Goal: Task Accomplishment & Management: Manage account settings

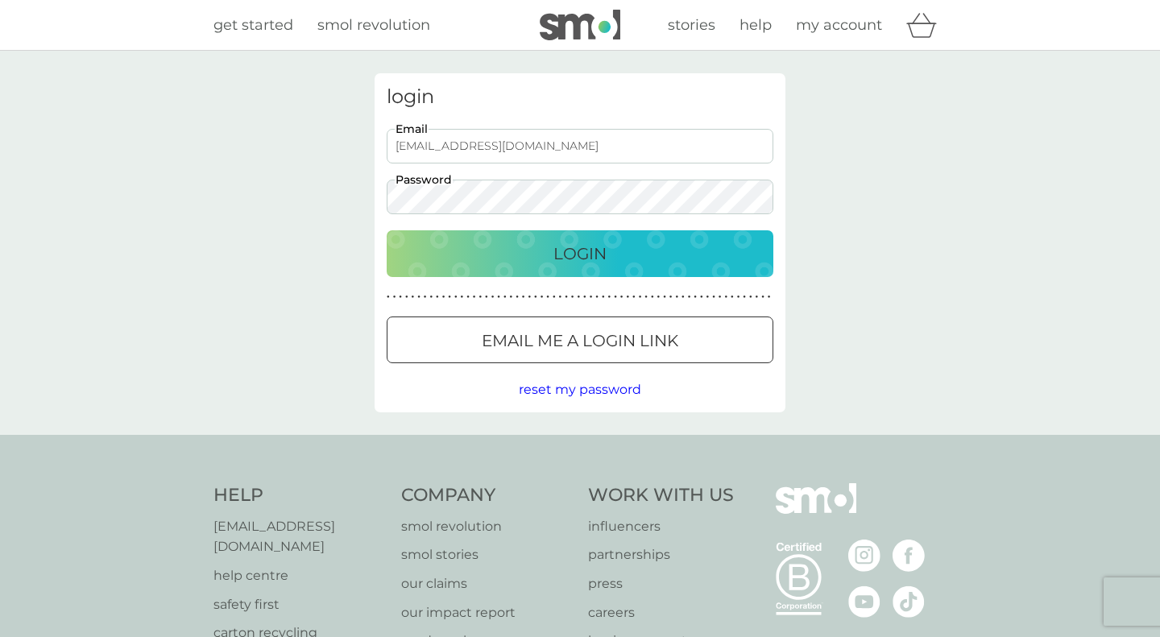
click at [571, 250] on p "Login" at bounding box center [579, 254] width 53 height 26
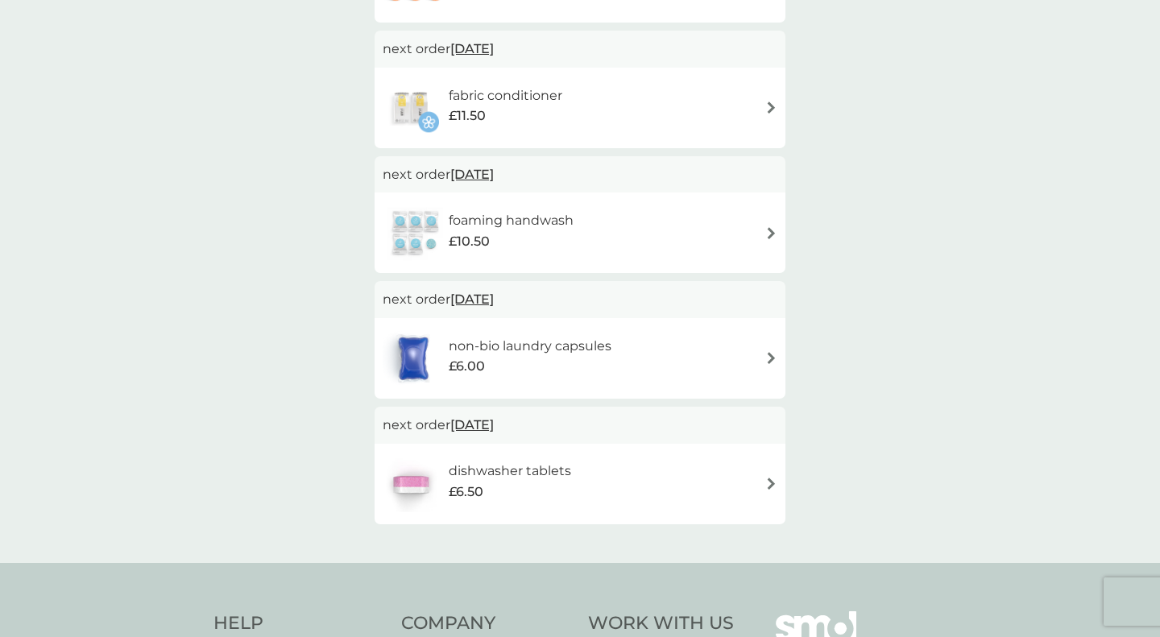
scroll to position [665, 0]
click at [670, 487] on div "dishwasher tablets £6.50" at bounding box center [580, 485] width 395 height 56
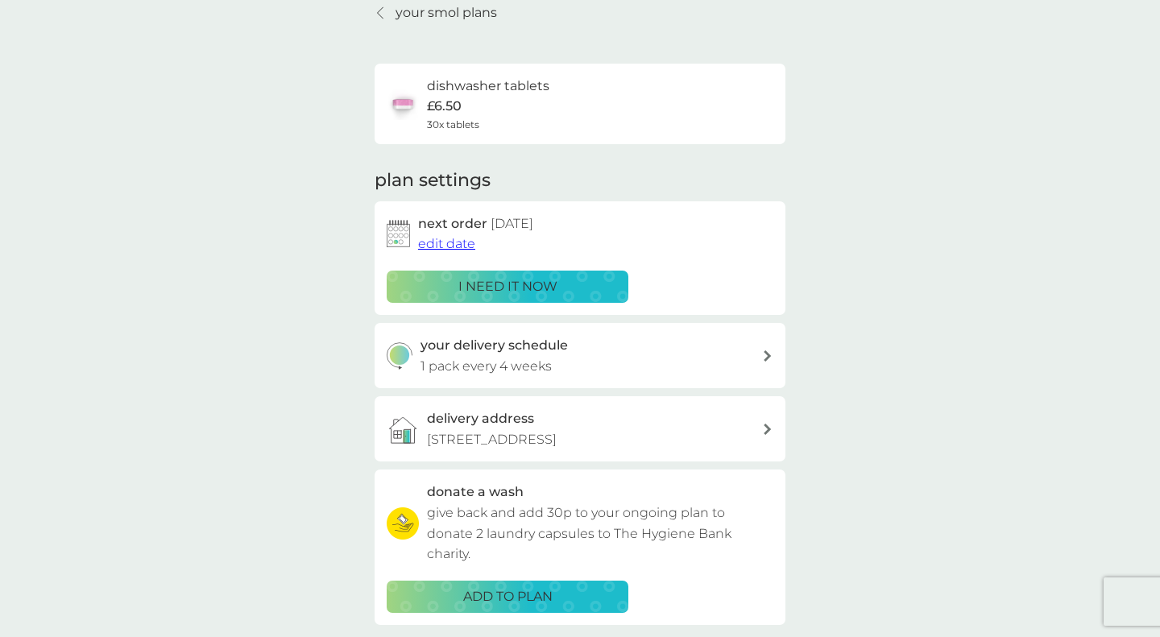
scroll to position [73, 0]
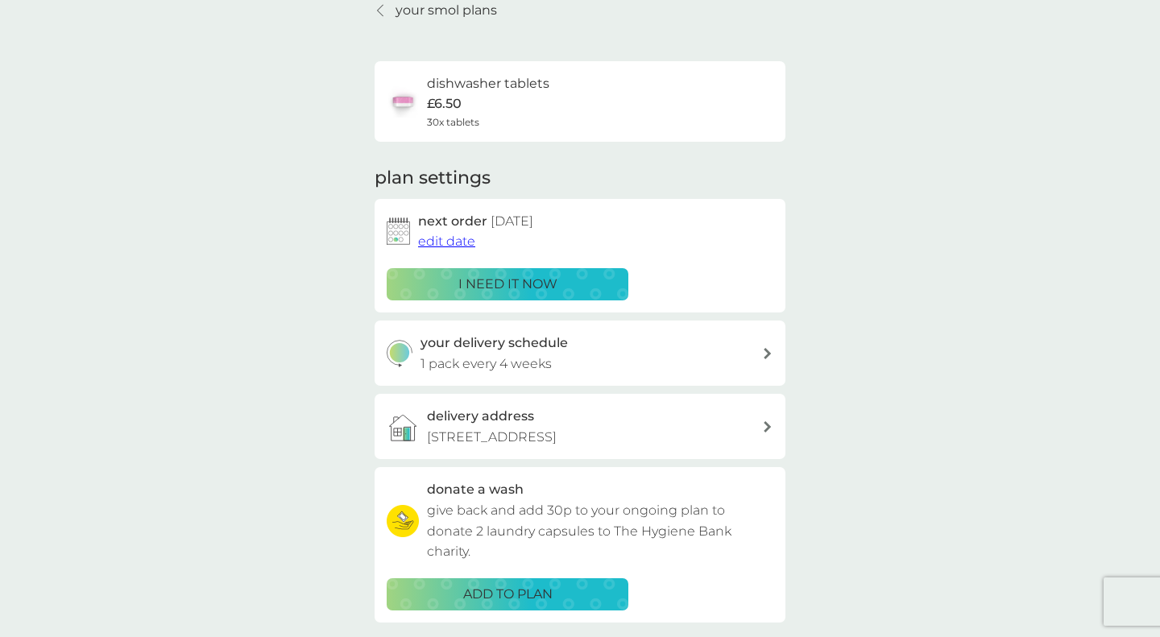
click at [453, 245] on span "edit date" at bounding box center [446, 241] width 57 height 15
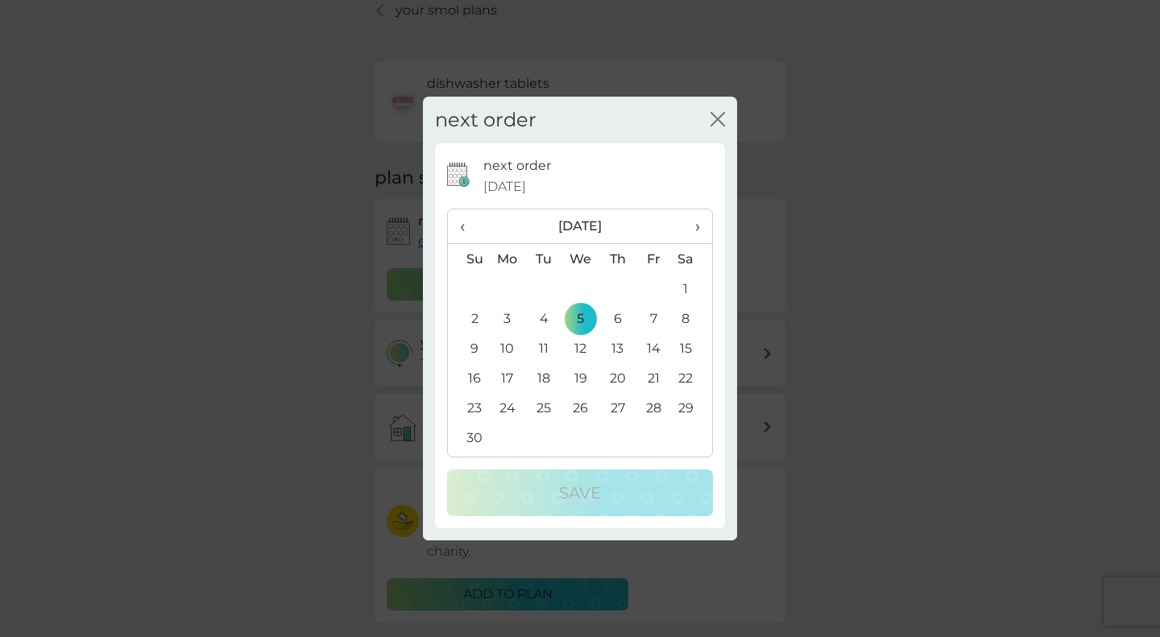
click at [467, 226] on span "‹" at bounding box center [468, 226] width 17 height 34
click at [504, 379] on td "20" at bounding box center [507, 378] width 37 height 30
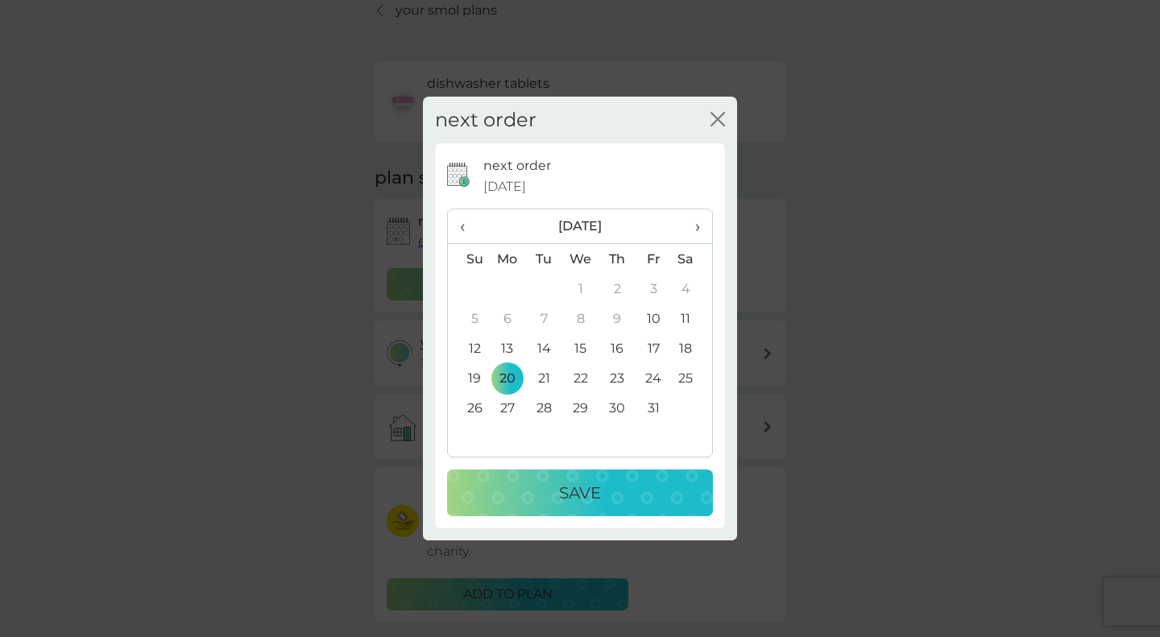
click at [590, 500] on p "Save" at bounding box center [580, 493] width 42 height 26
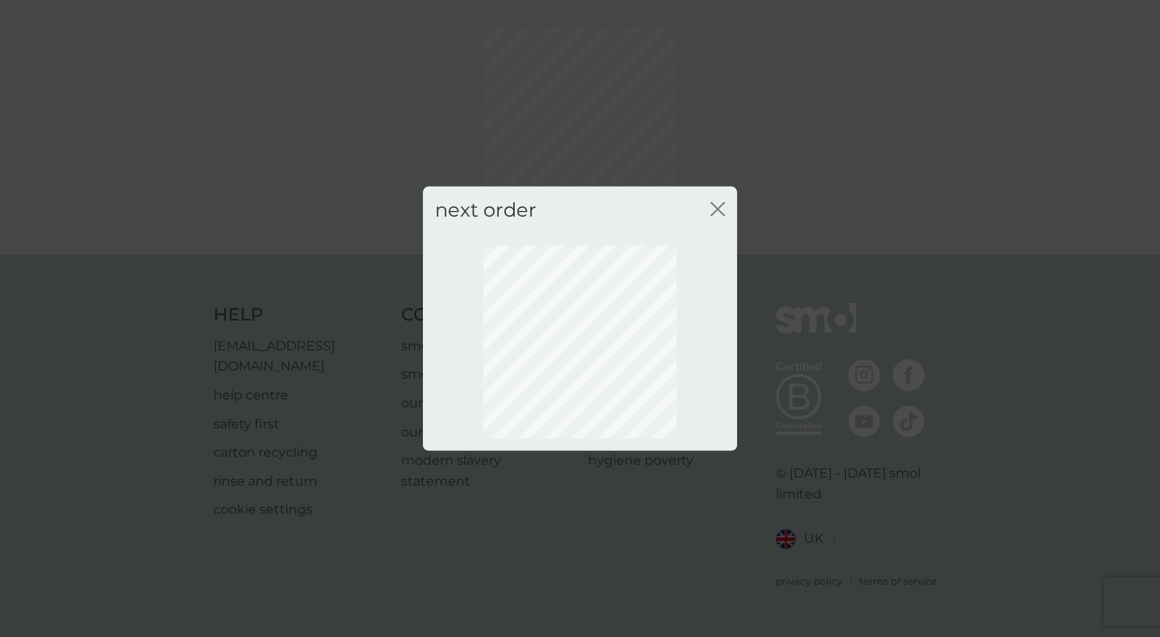
scroll to position [39, 0]
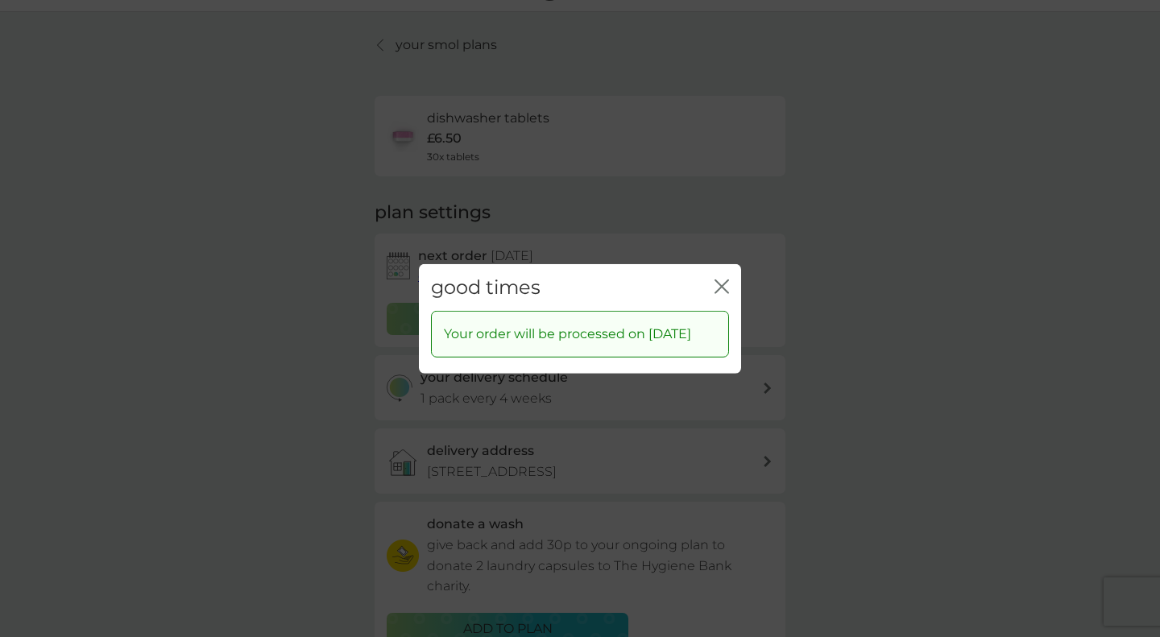
click at [722, 280] on icon "close" at bounding box center [725, 286] width 6 height 13
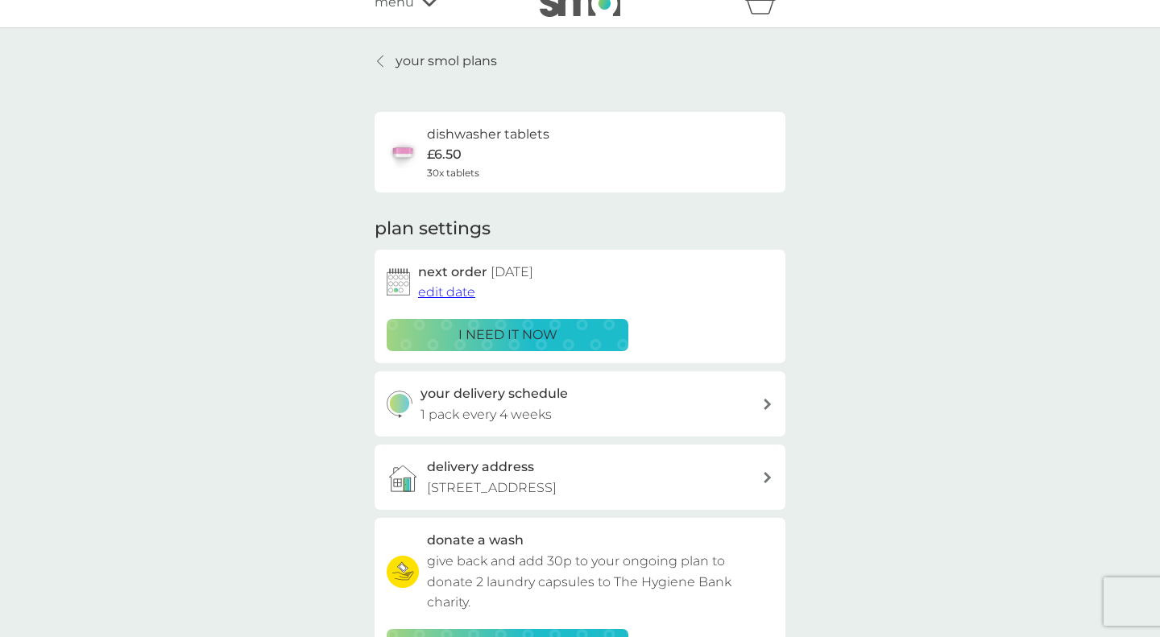
scroll to position [0, 0]
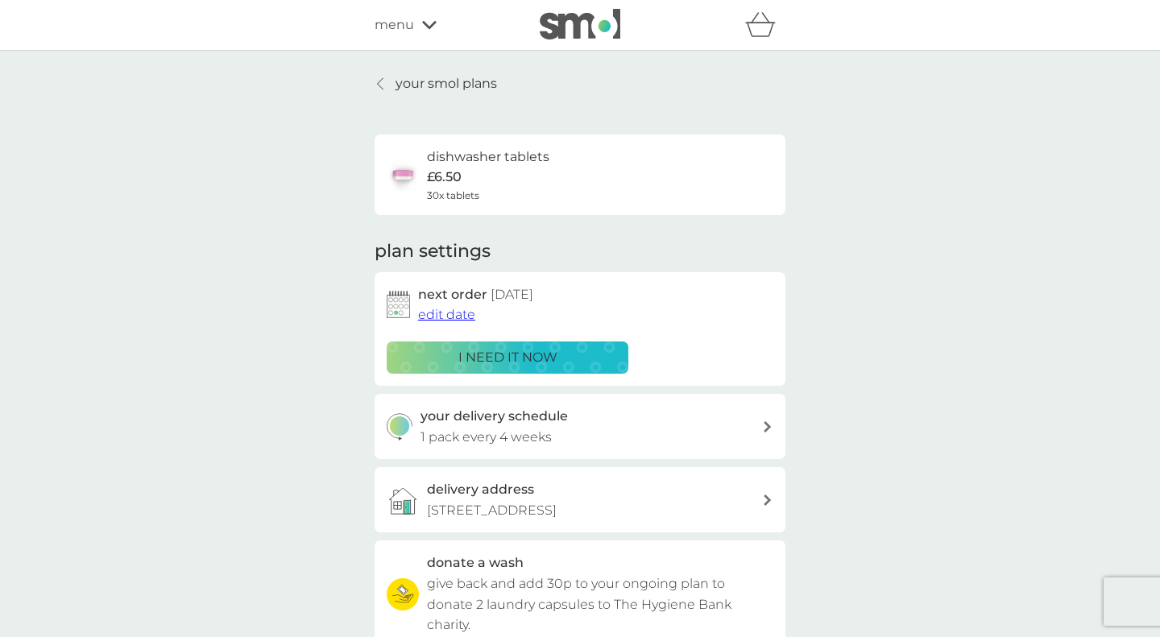
click at [426, 89] on p "your smol plans" at bounding box center [447, 83] width 102 height 21
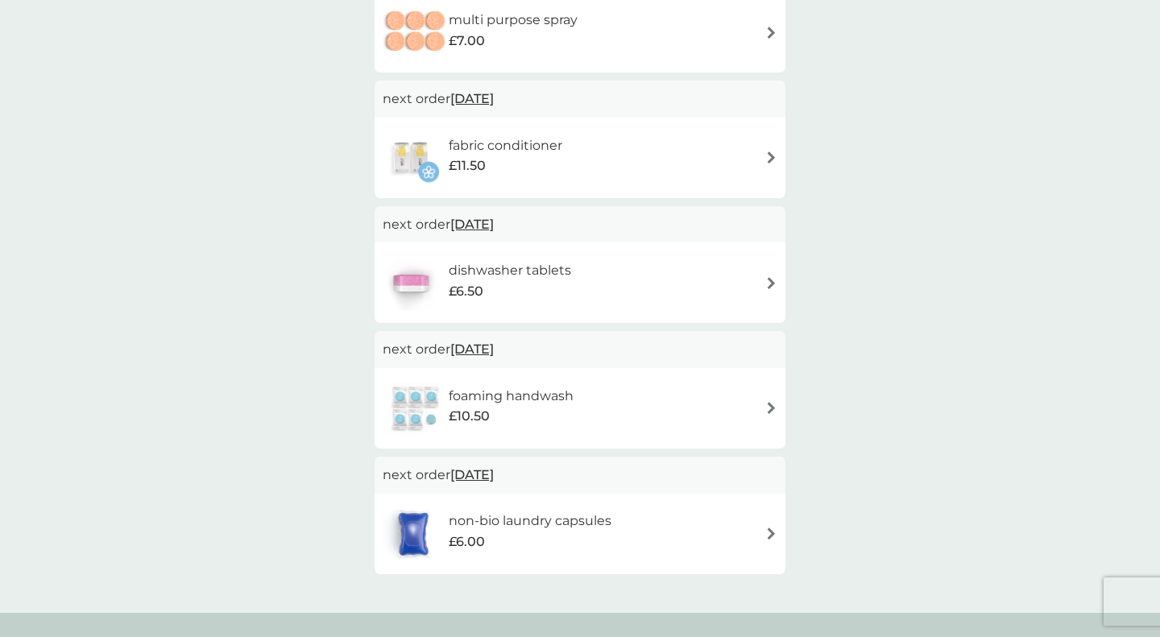
scroll to position [631, 0]
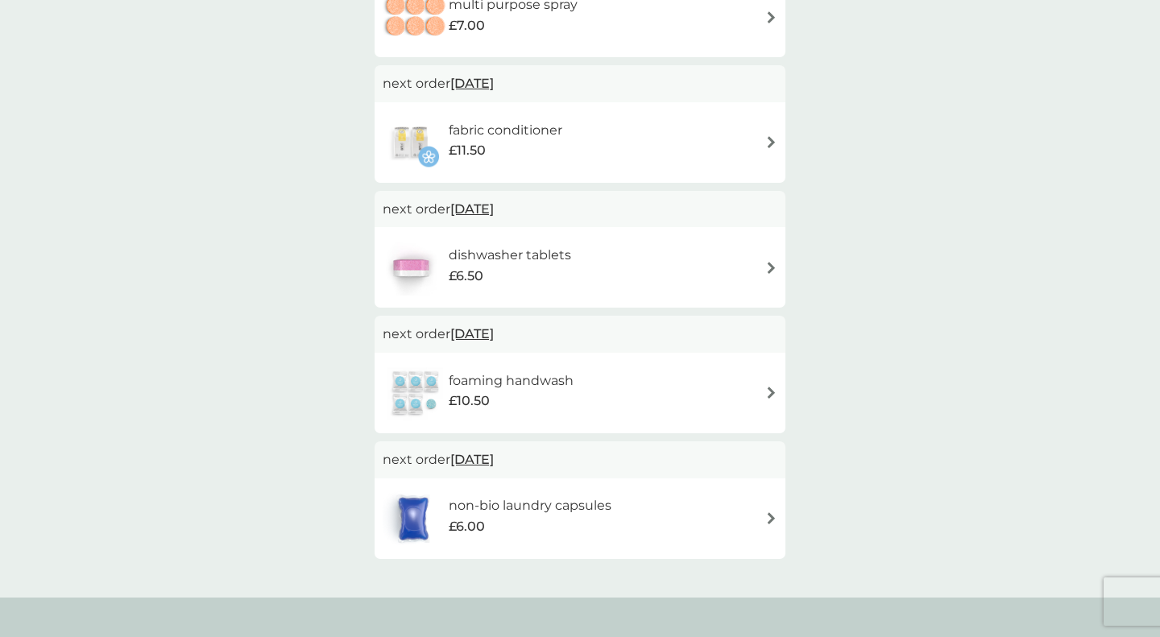
click at [479, 335] on span "20 Oct 2025" at bounding box center [472, 333] width 44 height 31
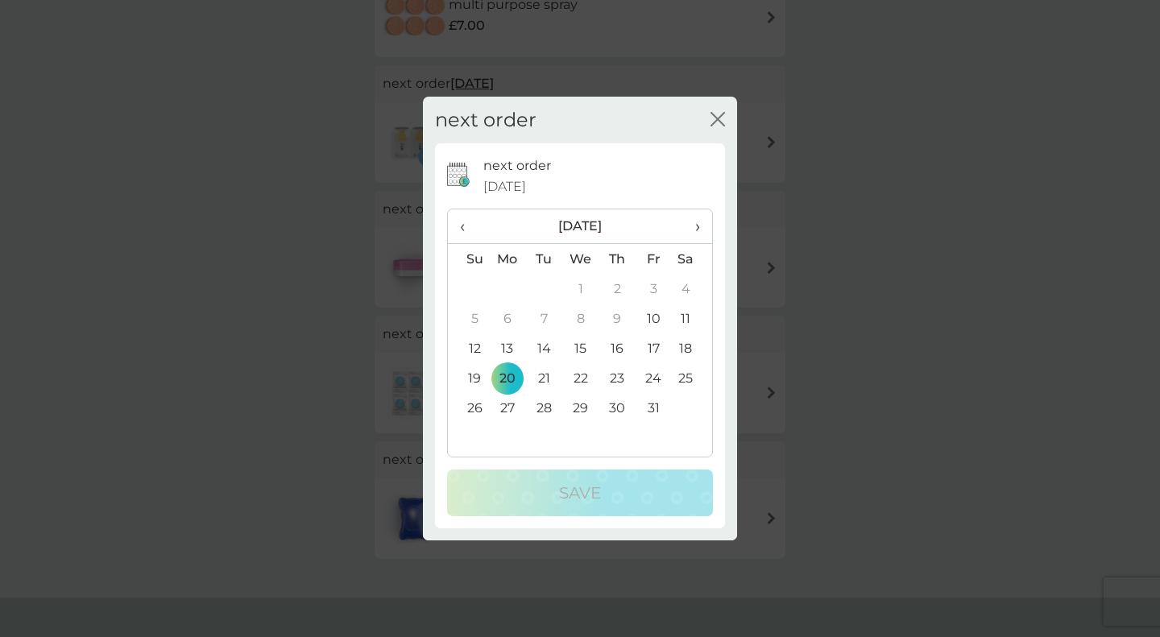
click at [695, 229] on span "›" at bounding box center [692, 226] width 16 height 34
click at [622, 379] on td "20" at bounding box center [617, 378] width 36 height 30
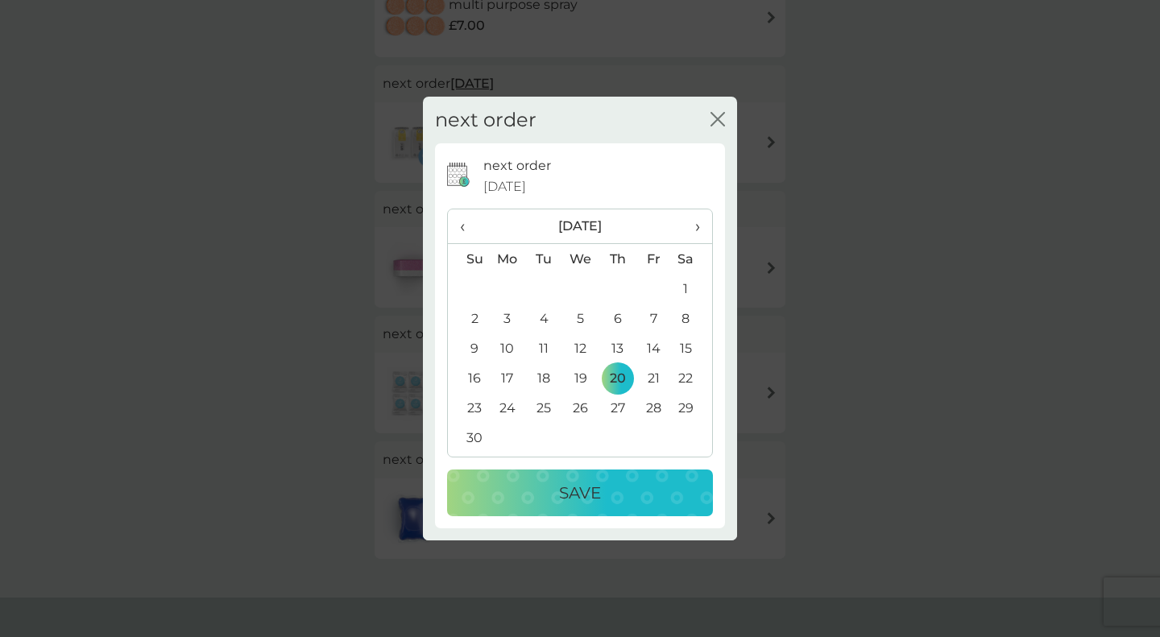
click at [591, 491] on p "Save" at bounding box center [580, 493] width 42 height 26
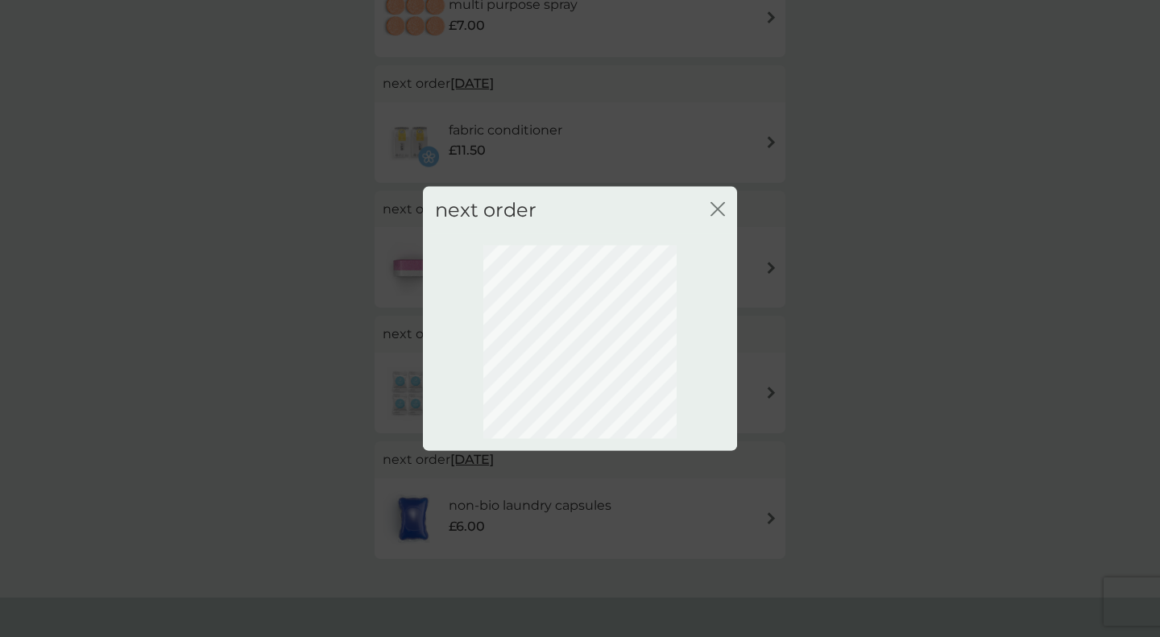
scroll to position [39, 0]
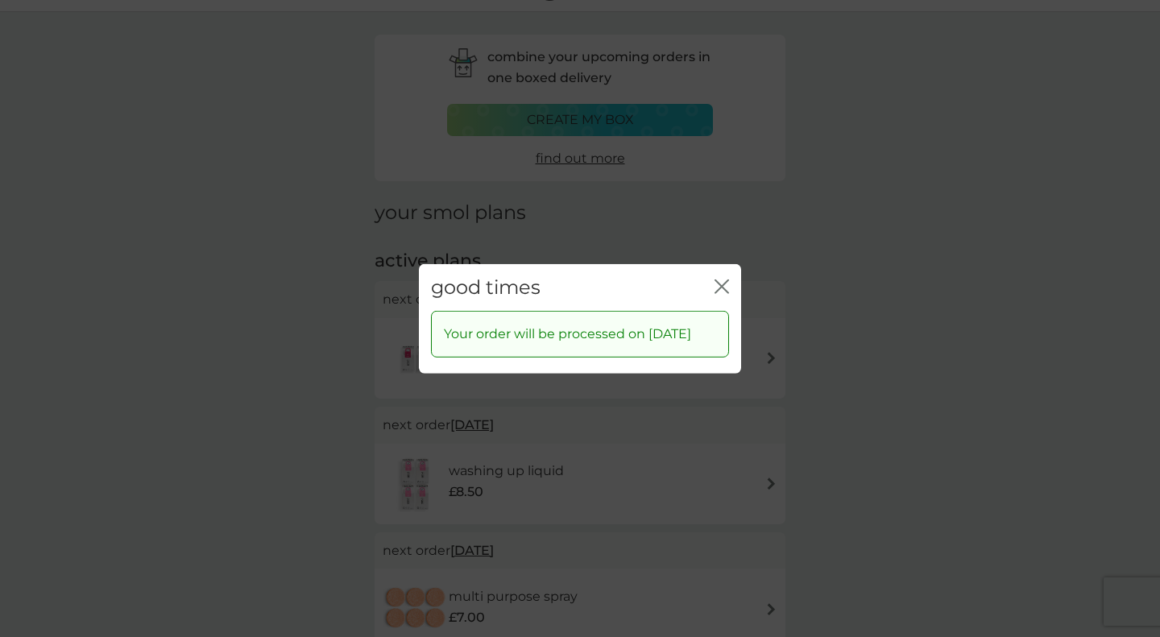
click at [719, 279] on icon "close" at bounding box center [722, 286] width 15 height 15
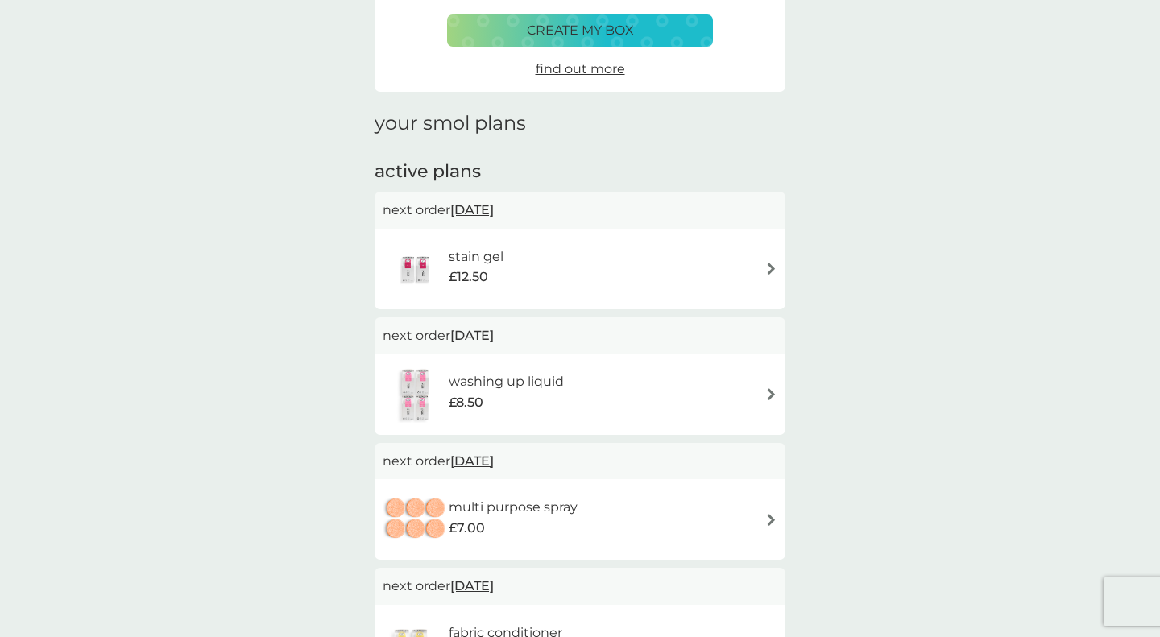
scroll to position [174, 0]
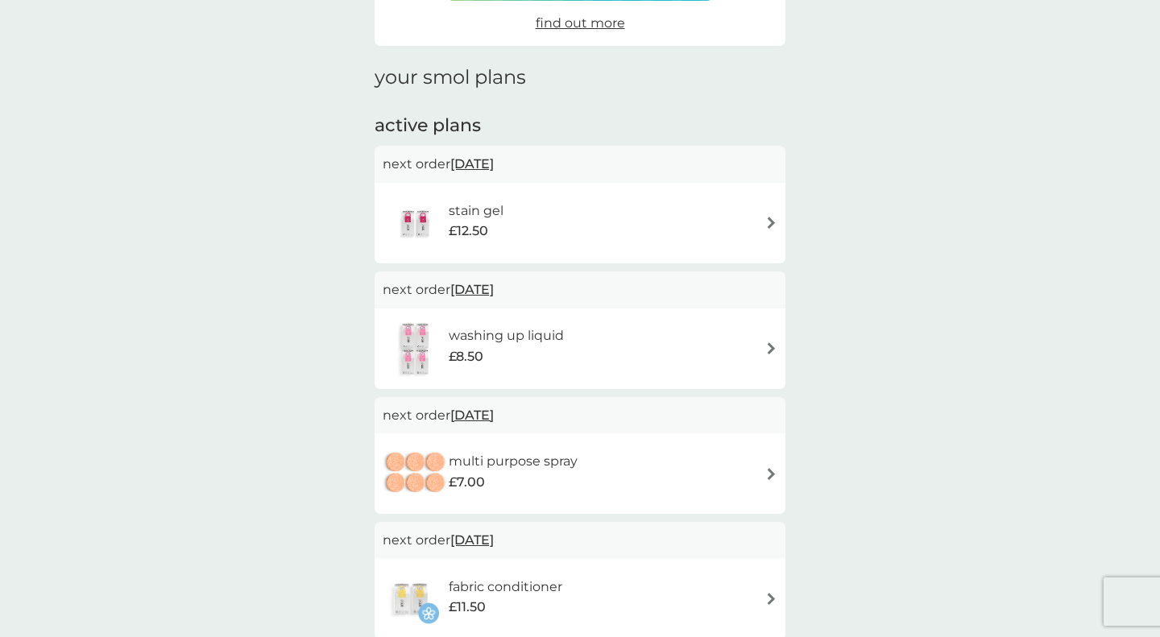
click at [494, 164] on span "20 Oct 2025" at bounding box center [472, 163] width 44 height 31
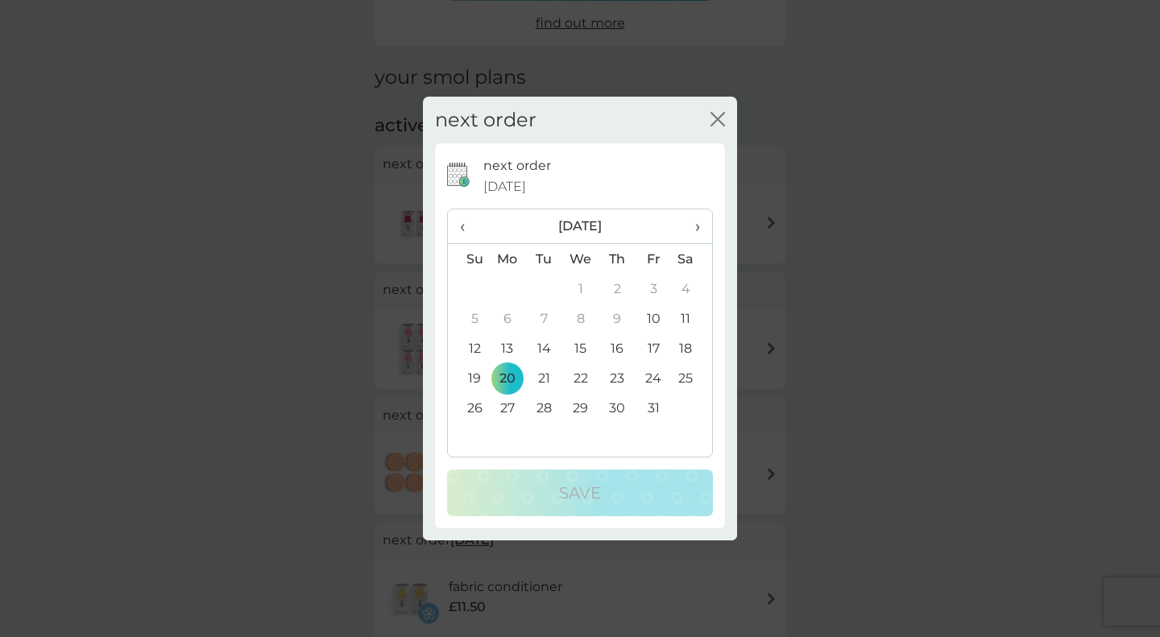
click at [696, 224] on span "›" at bounding box center [692, 226] width 16 height 34
click at [684, 346] on td "20" at bounding box center [692, 349] width 40 height 30
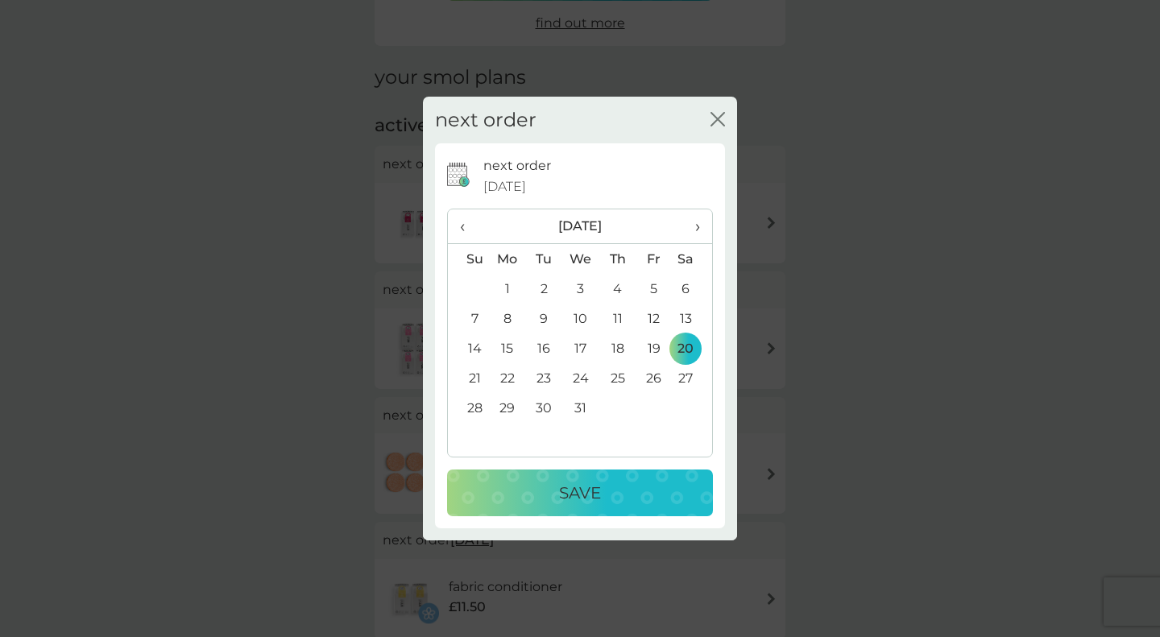
click at [566, 493] on p "Save" at bounding box center [580, 493] width 42 height 26
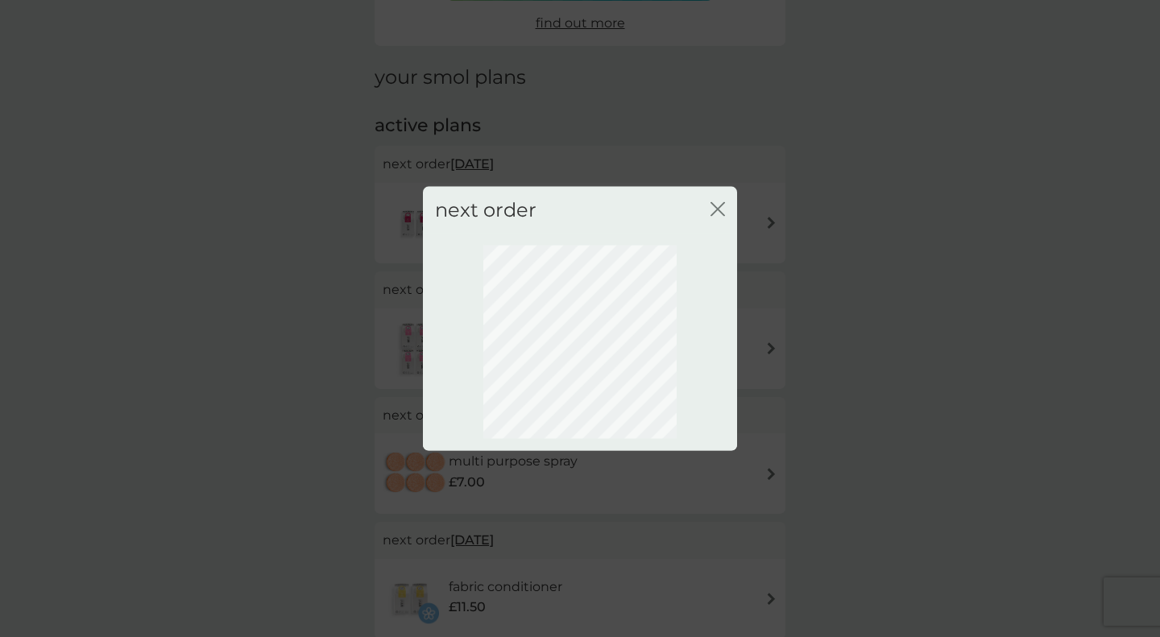
scroll to position [39, 0]
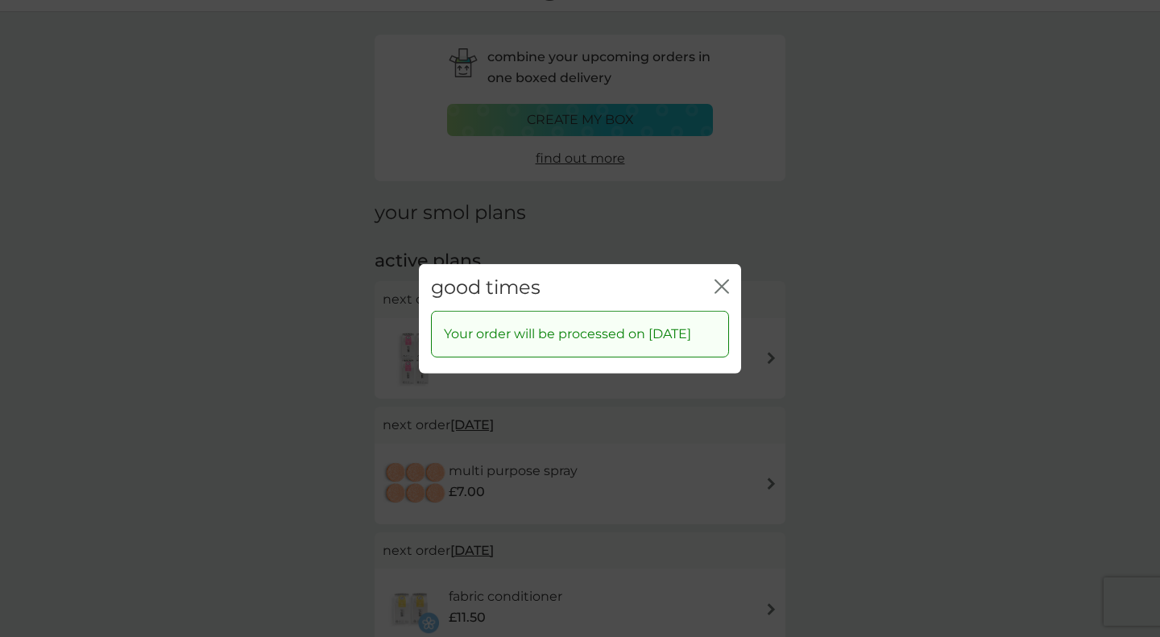
click at [719, 280] on icon "close" at bounding box center [722, 286] width 15 height 15
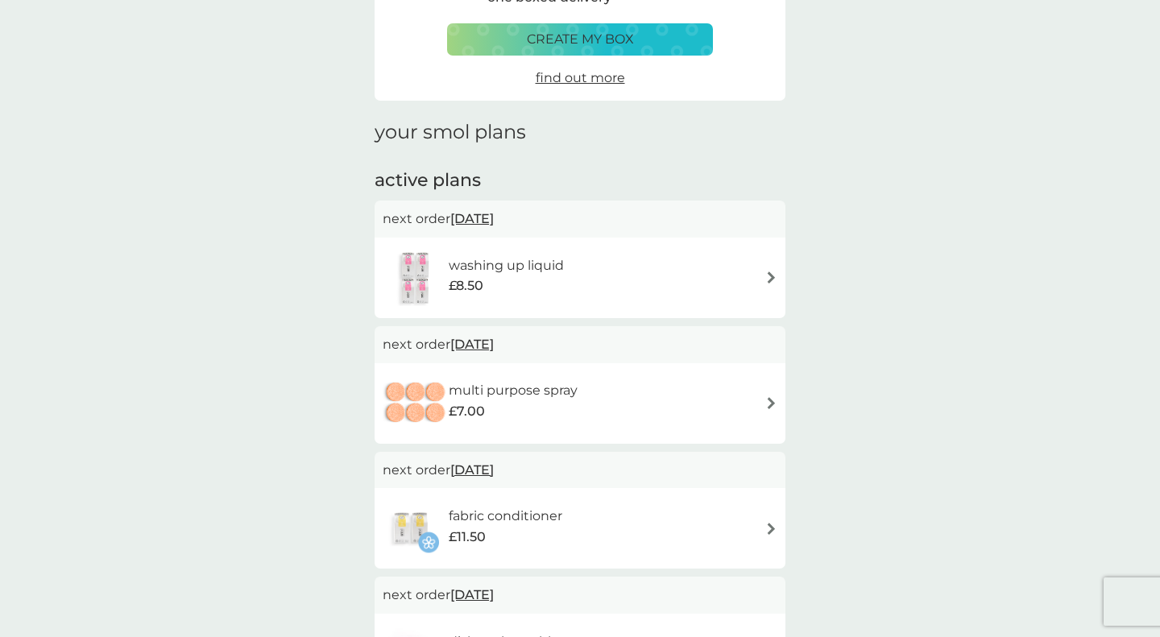
scroll to position [128, 0]
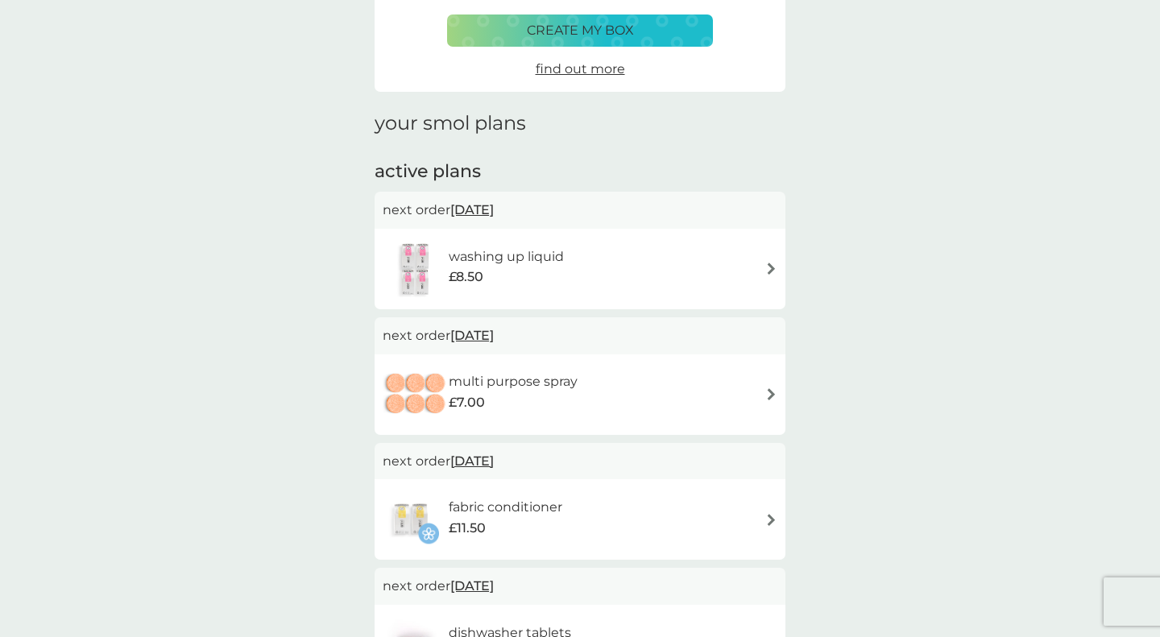
click at [494, 212] on span "20 Oct 2025" at bounding box center [472, 209] width 44 height 31
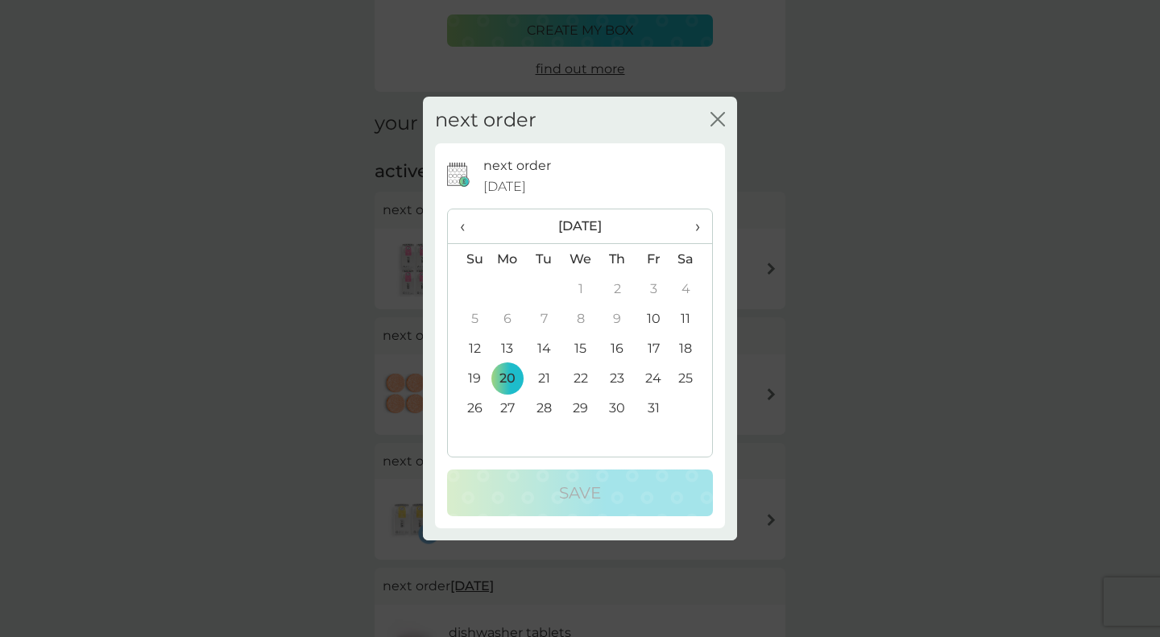
click at [706, 222] on th "›" at bounding box center [692, 226] width 40 height 35
click at [621, 372] on td "20" at bounding box center [617, 378] width 36 height 30
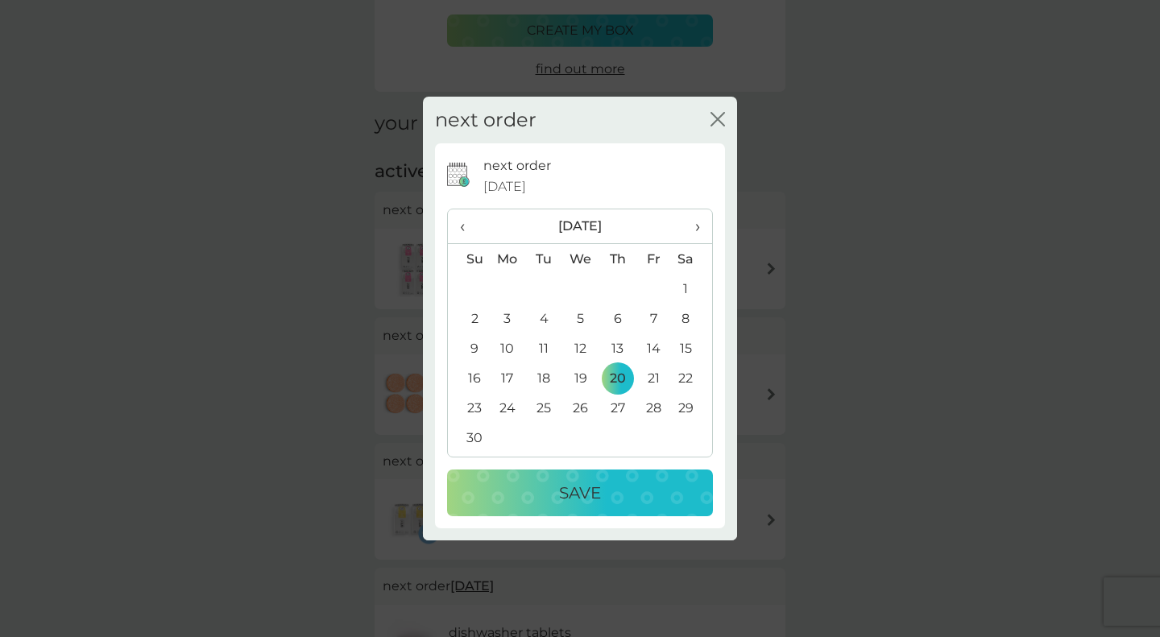
click at [588, 491] on p "Save" at bounding box center [580, 493] width 42 height 26
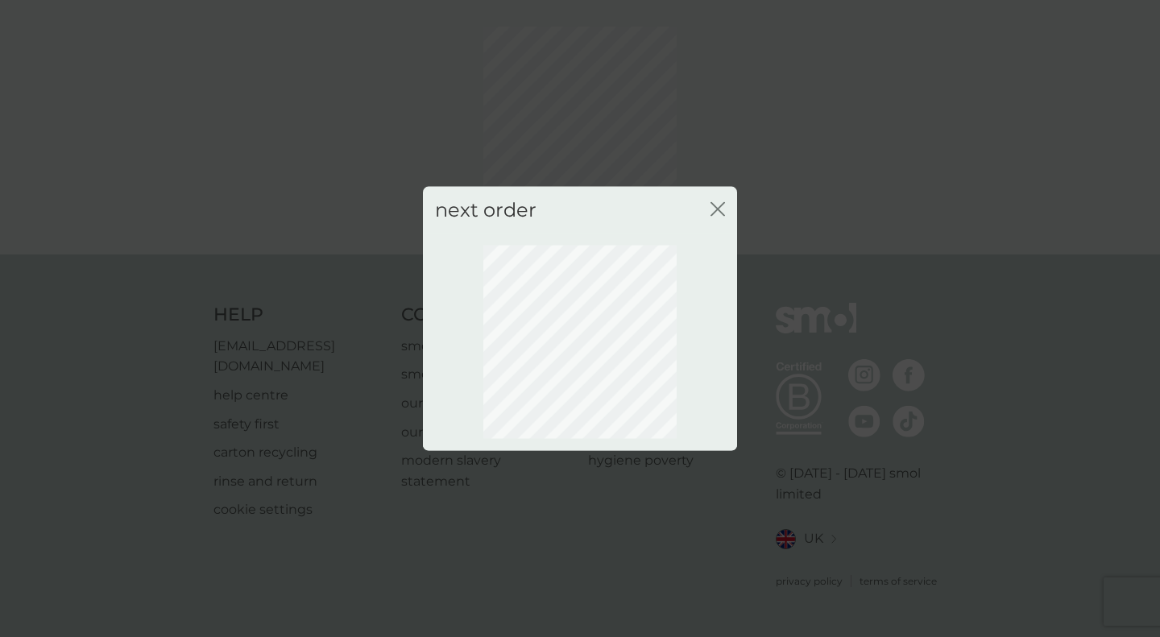
scroll to position [39, 0]
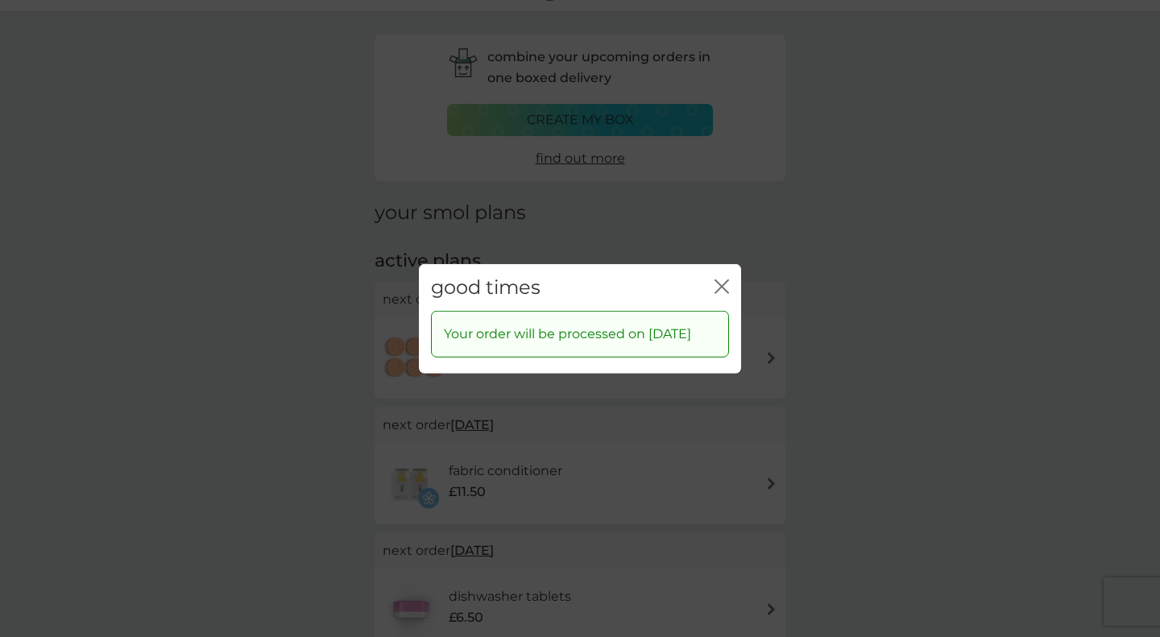
click at [725, 279] on icon "close" at bounding box center [722, 286] width 15 height 15
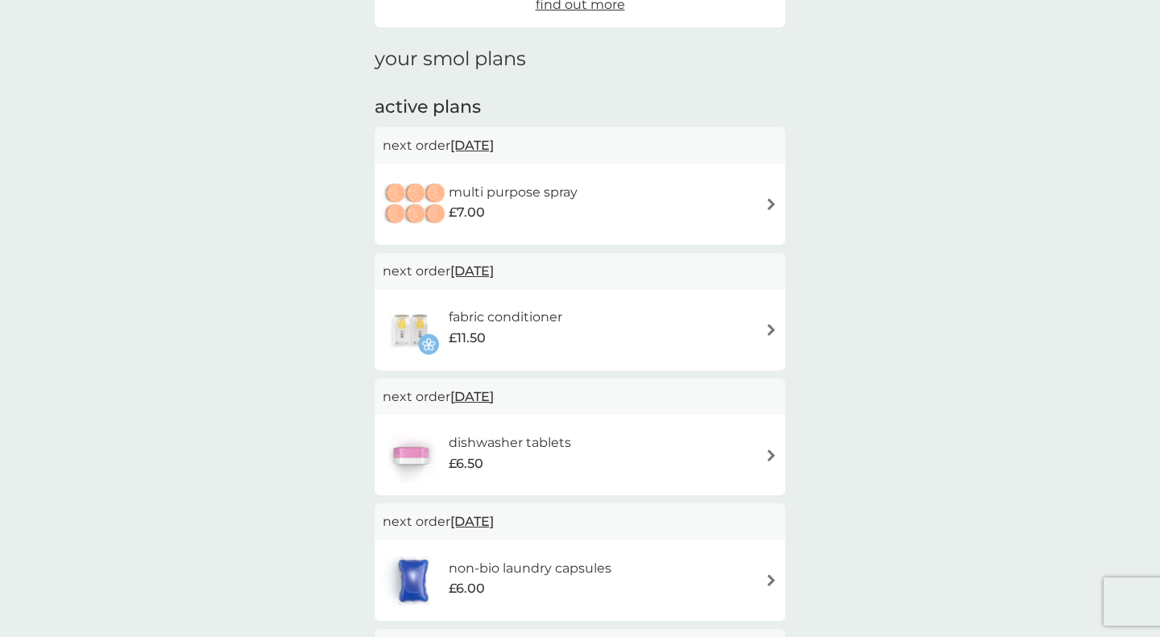
scroll to position [201, 0]
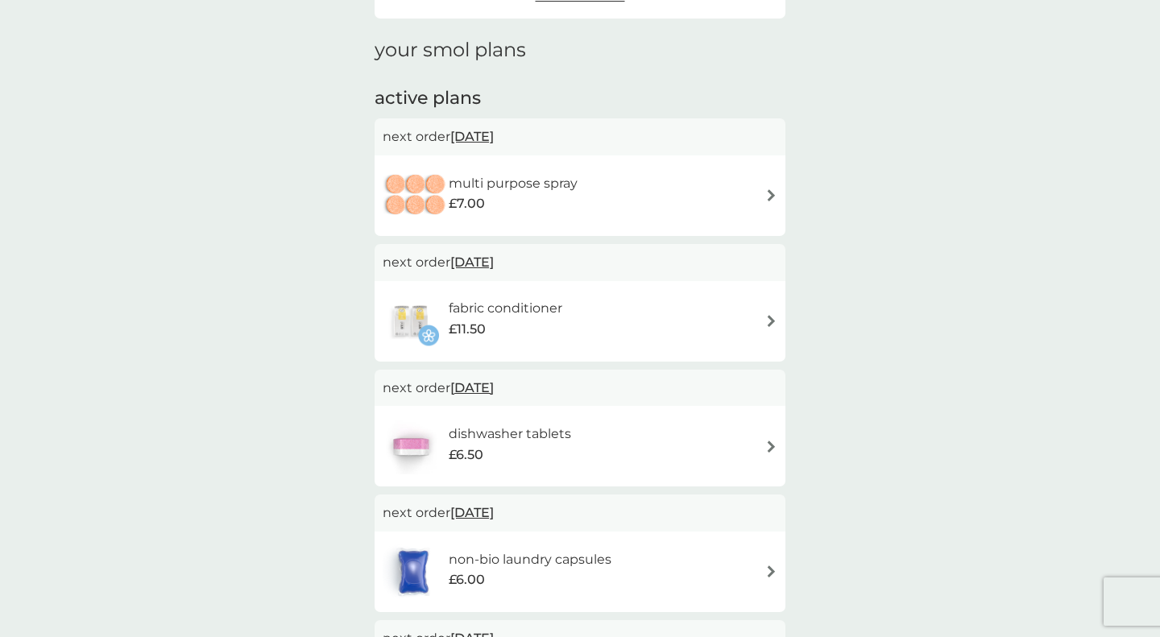
click at [494, 262] on span "20 Oct 2025" at bounding box center [472, 262] width 44 height 31
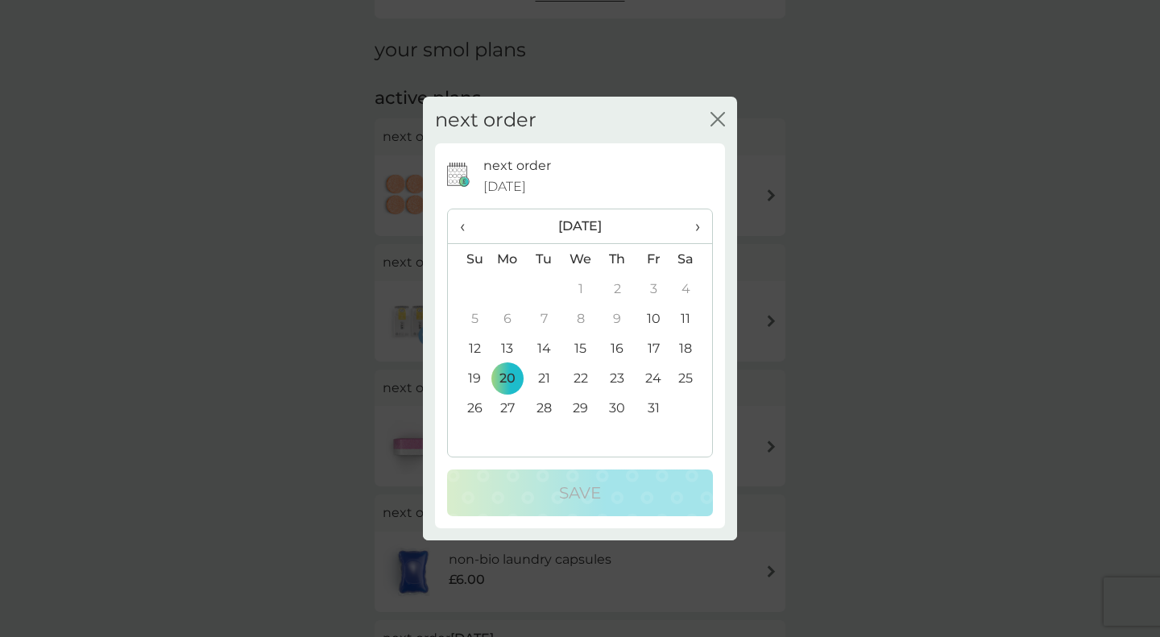
click at [691, 226] on span "›" at bounding box center [692, 226] width 16 height 34
click at [615, 374] on td "20" at bounding box center [617, 378] width 36 height 30
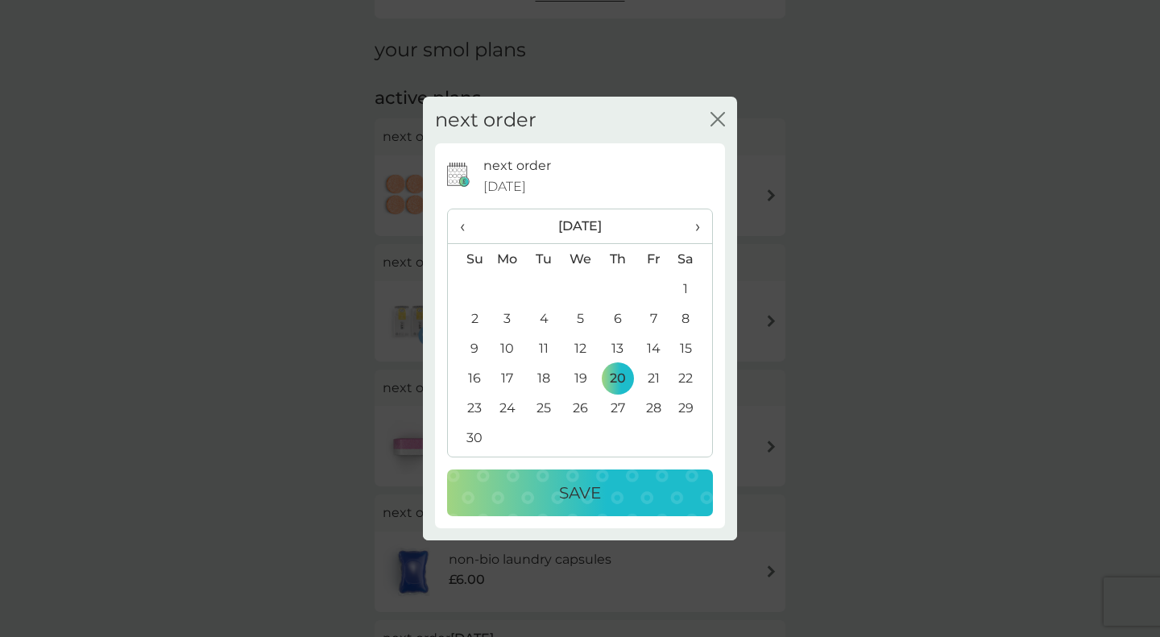
click at [576, 501] on p "Save" at bounding box center [580, 493] width 42 height 26
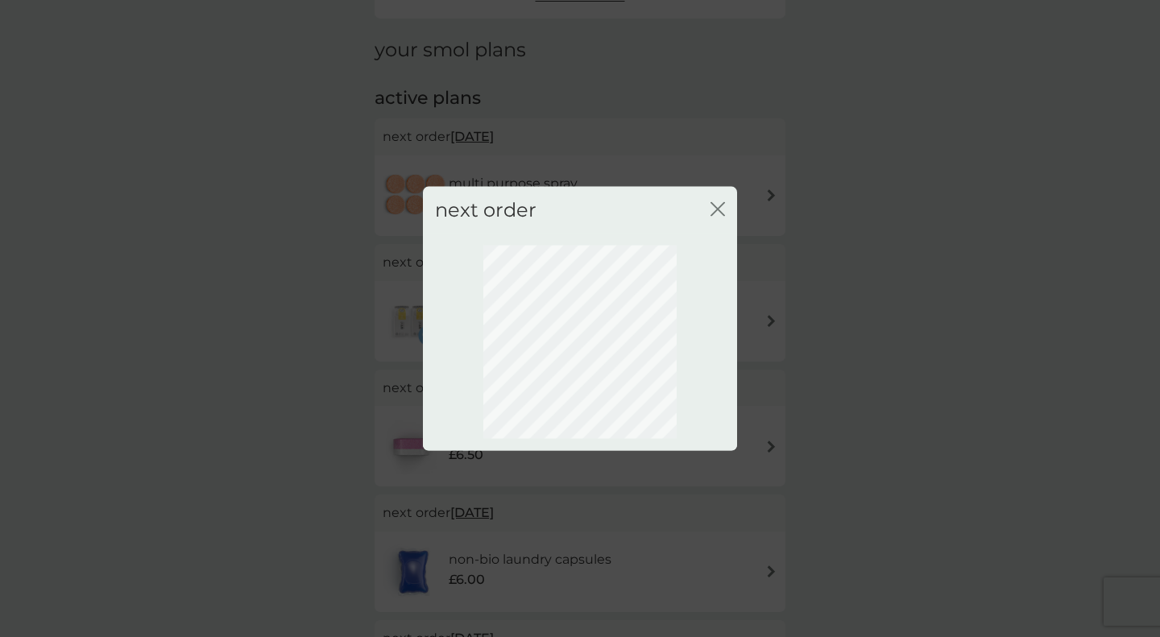
scroll to position [39, 0]
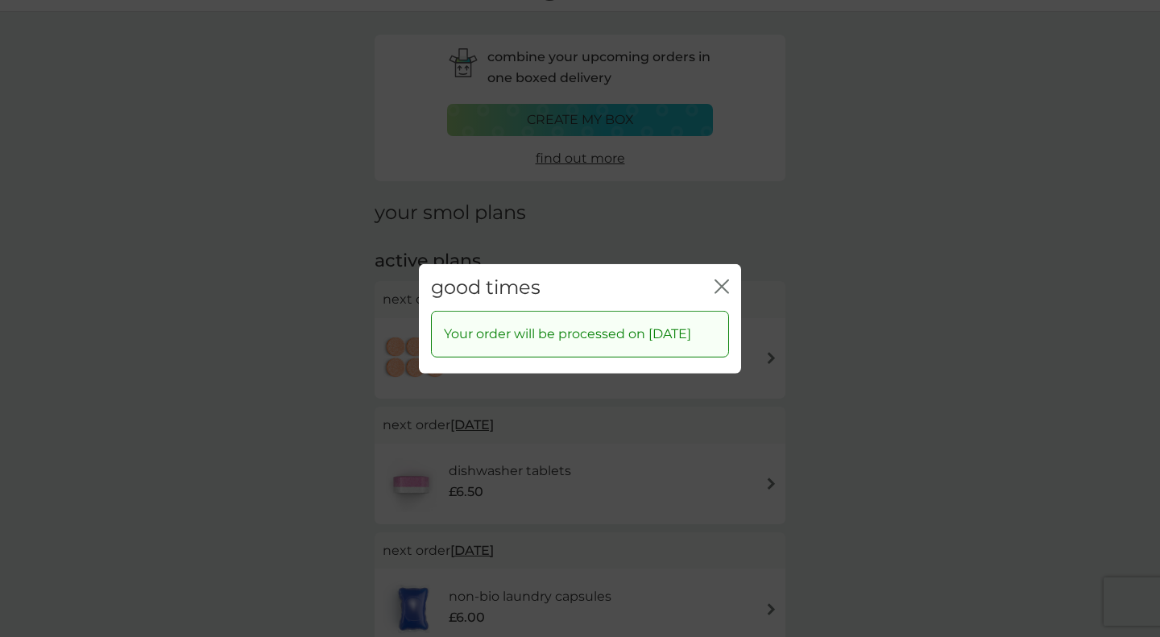
click at [717, 279] on icon "close" at bounding box center [722, 286] width 15 height 15
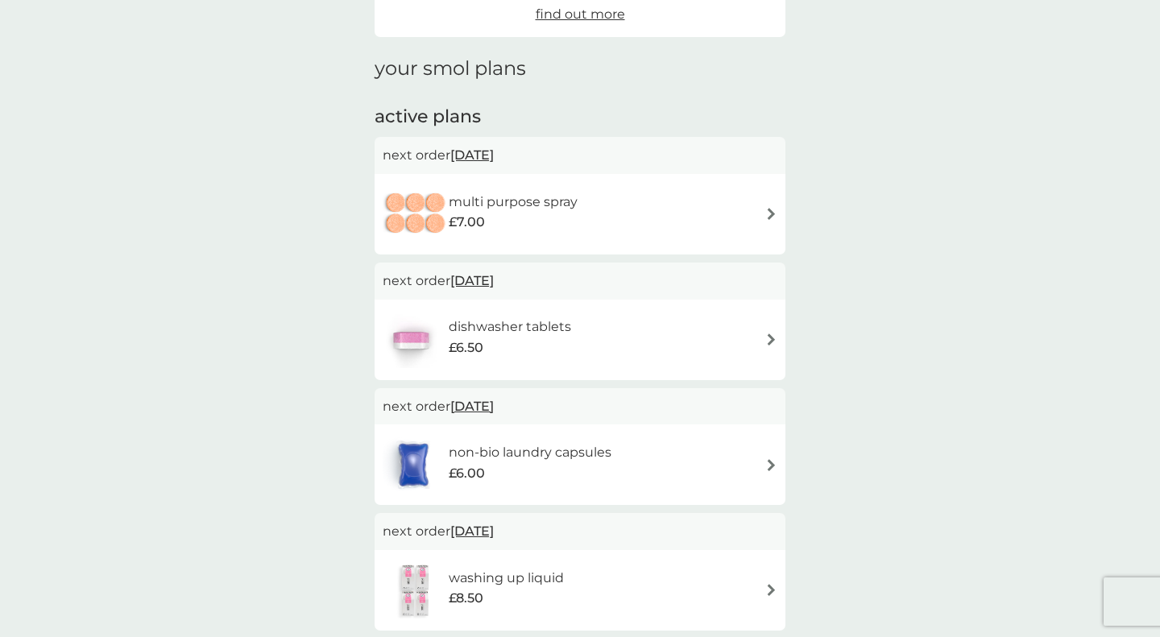
scroll to position [185, 0]
click at [494, 151] on span "20 Oct 2025" at bounding box center [472, 152] width 44 height 31
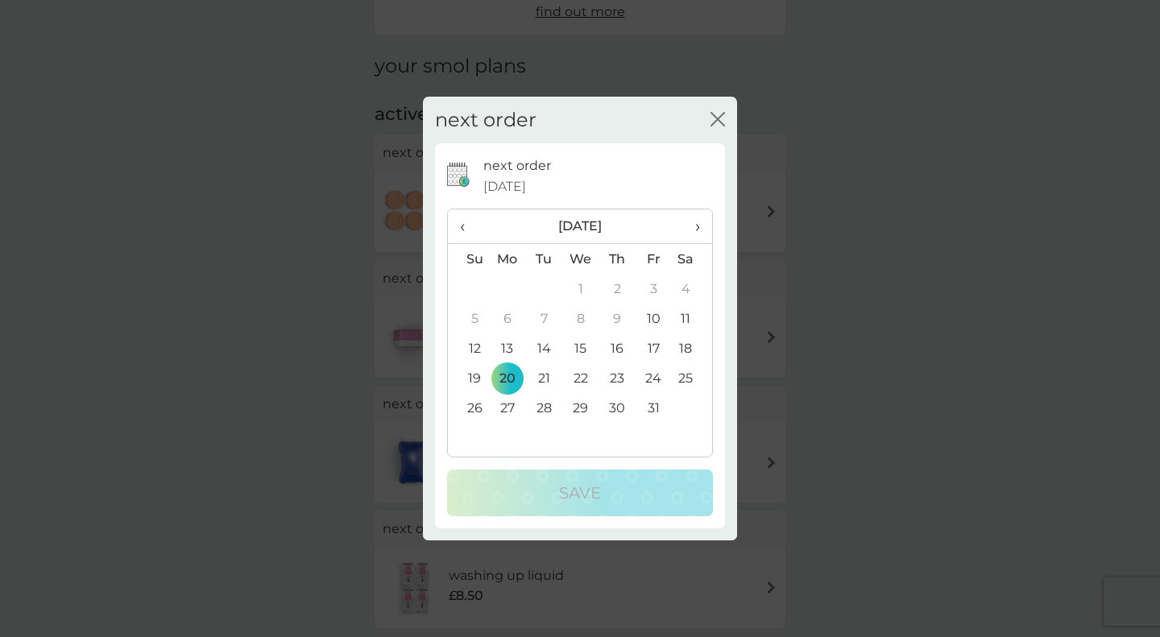
click at [702, 230] on th "›" at bounding box center [692, 226] width 40 height 35
click at [624, 371] on td "20" at bounding box center [617, 378] width 36 height 30
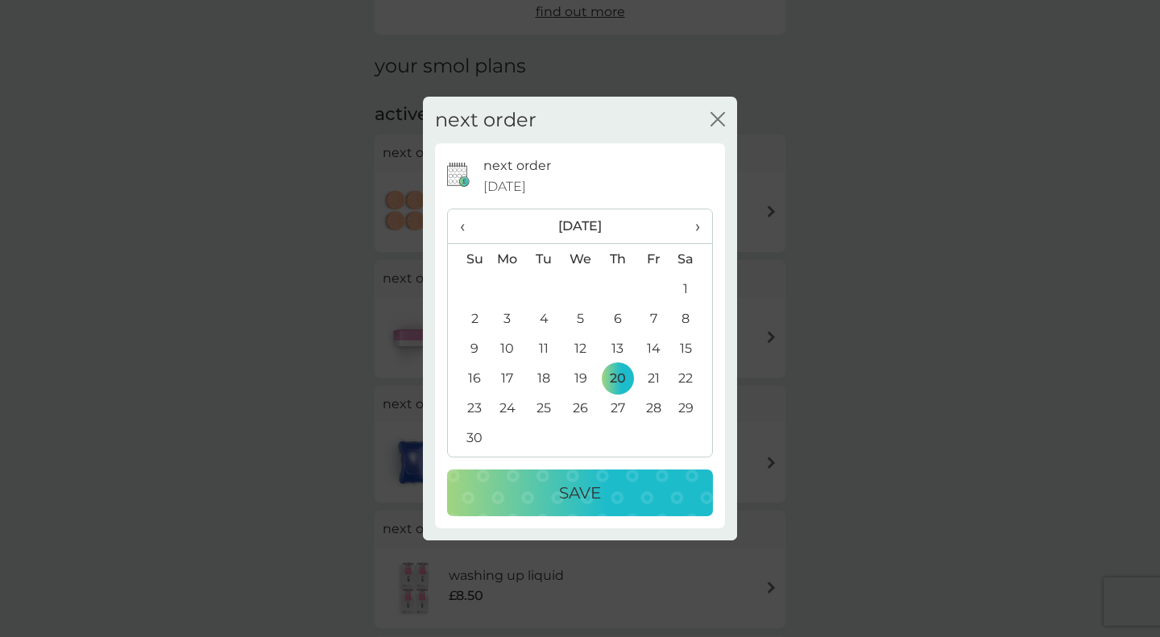
click at [597, 482] on p "Save" at bounding box center [580, 493] width 42 height 26
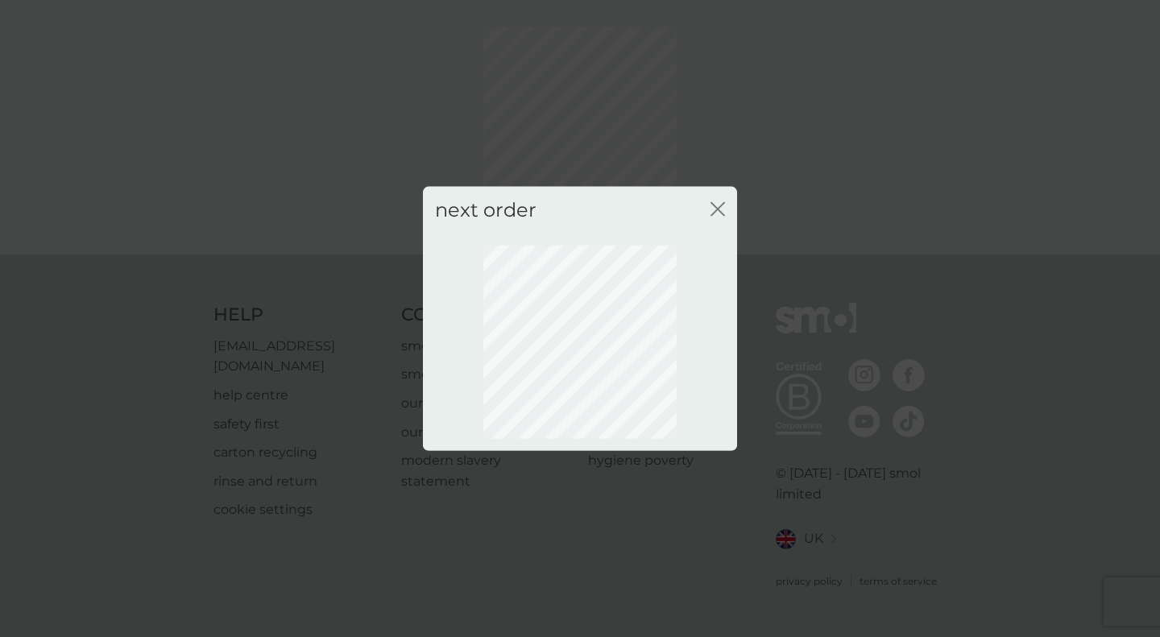
scroll to position [39, 0]
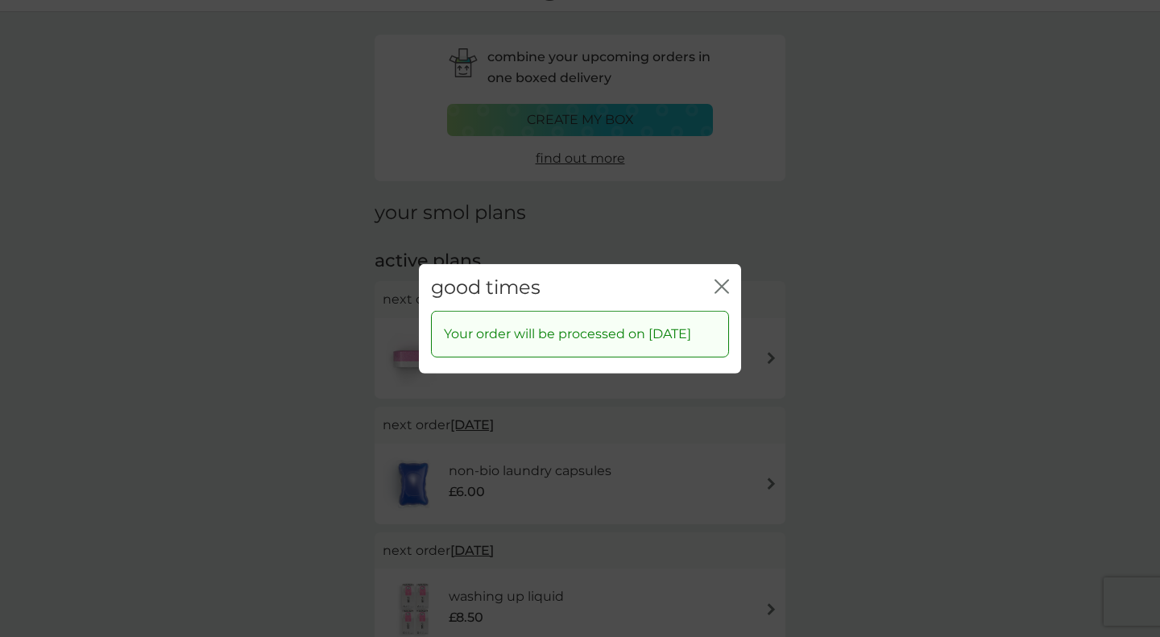
click at [721, 279] on icon "close" at bounding box center [722, 286] width 15 height 15
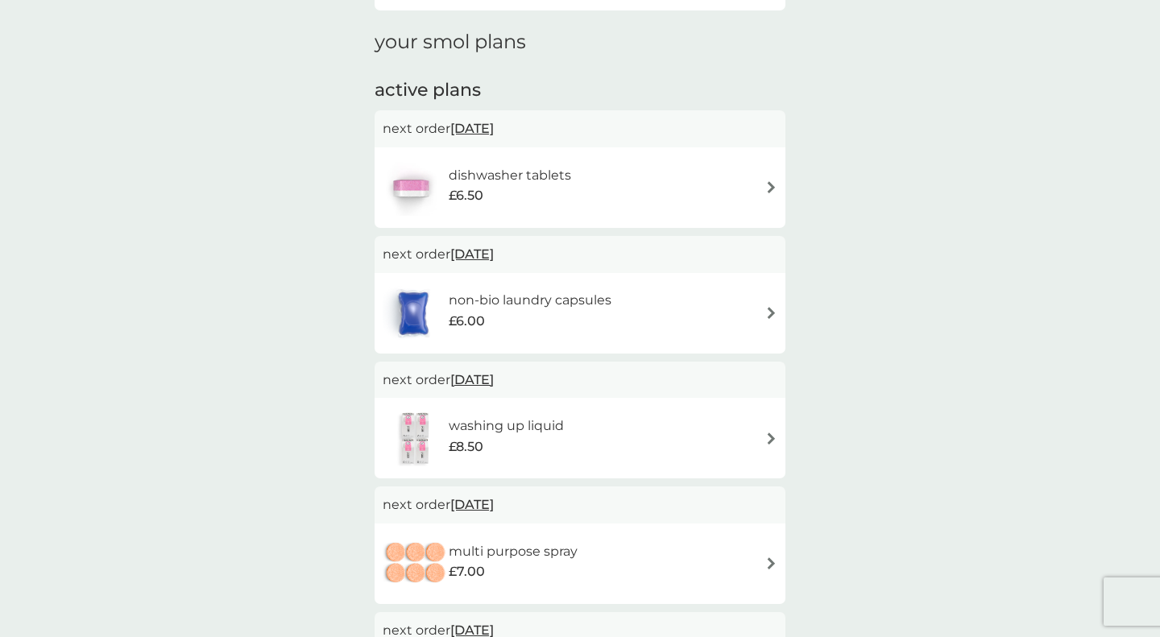
scroll to position [214, 0]
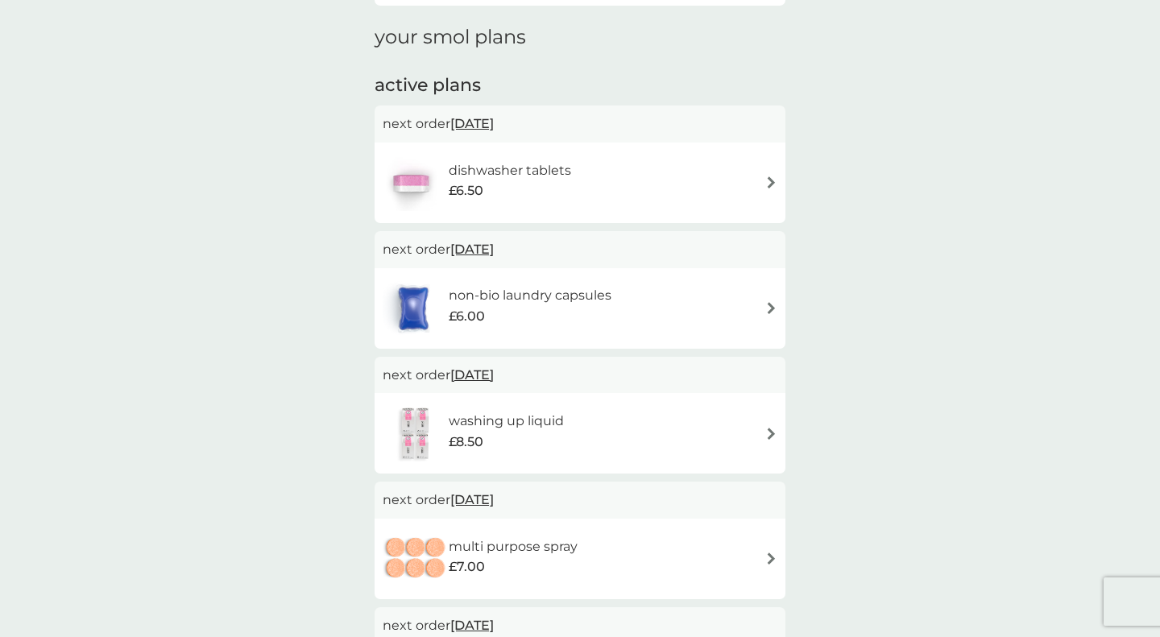
click at [494, 249] on span "27 Oct 2025" at bounding box center [472, 249] width 44 height 31
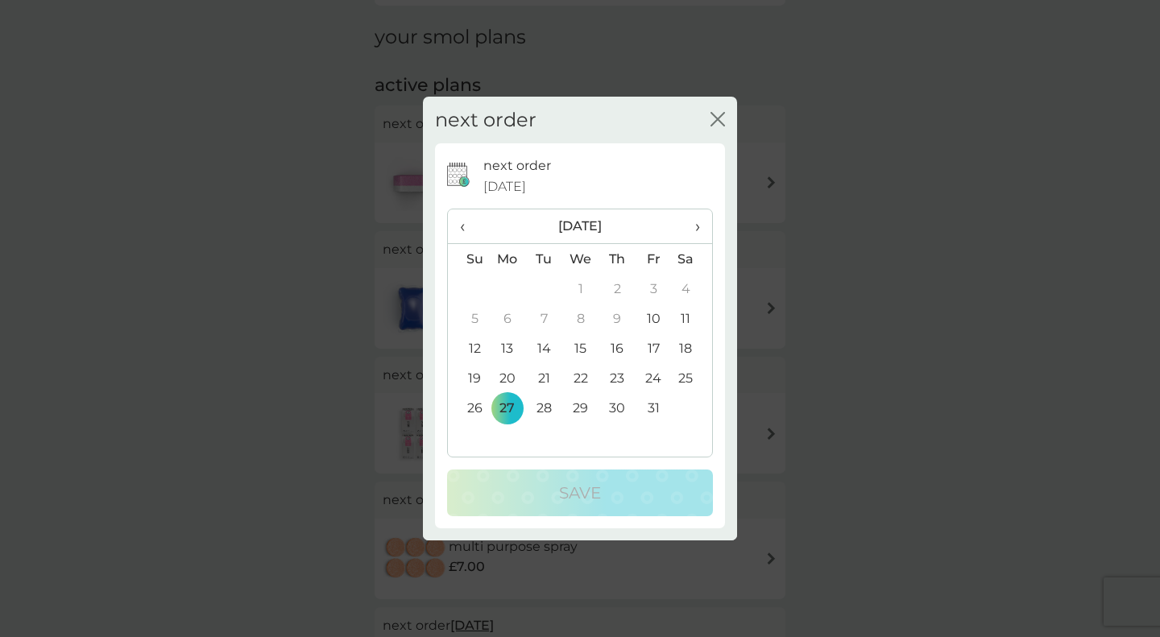
click at [693, 226] on span "›" at bounding box center [692, 226] width 16 height 34
click at [624, 375] on td "20" at bounding box center [617, 378] width 36 height 30
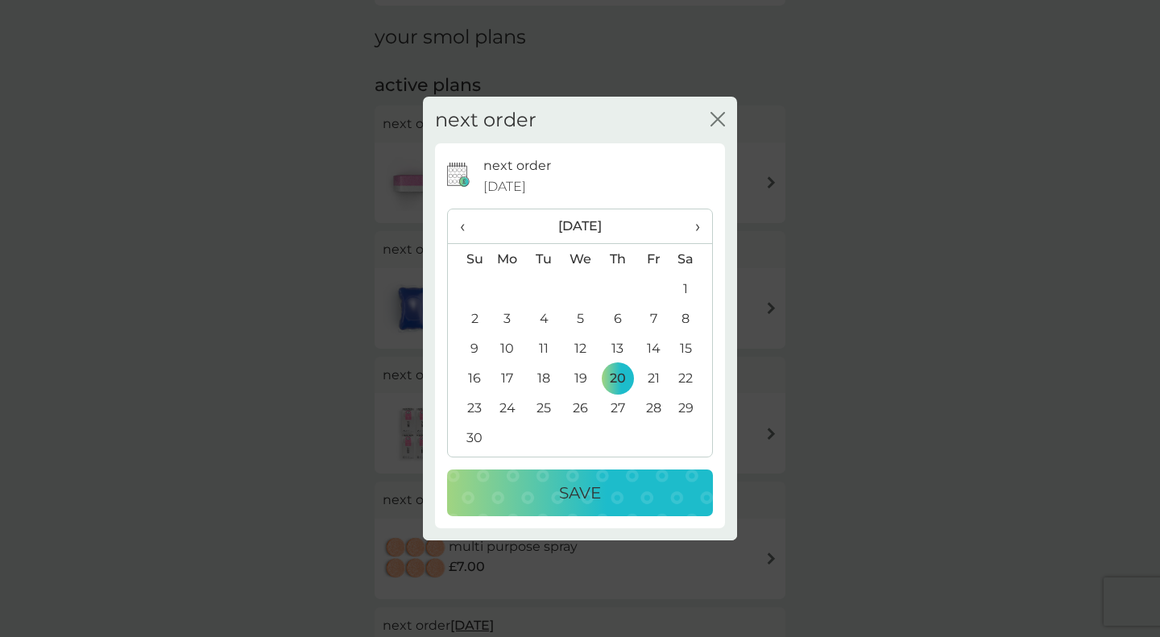
click at [610, 499] on div "Save" at bounding box center [580, 493] width 234 height 26
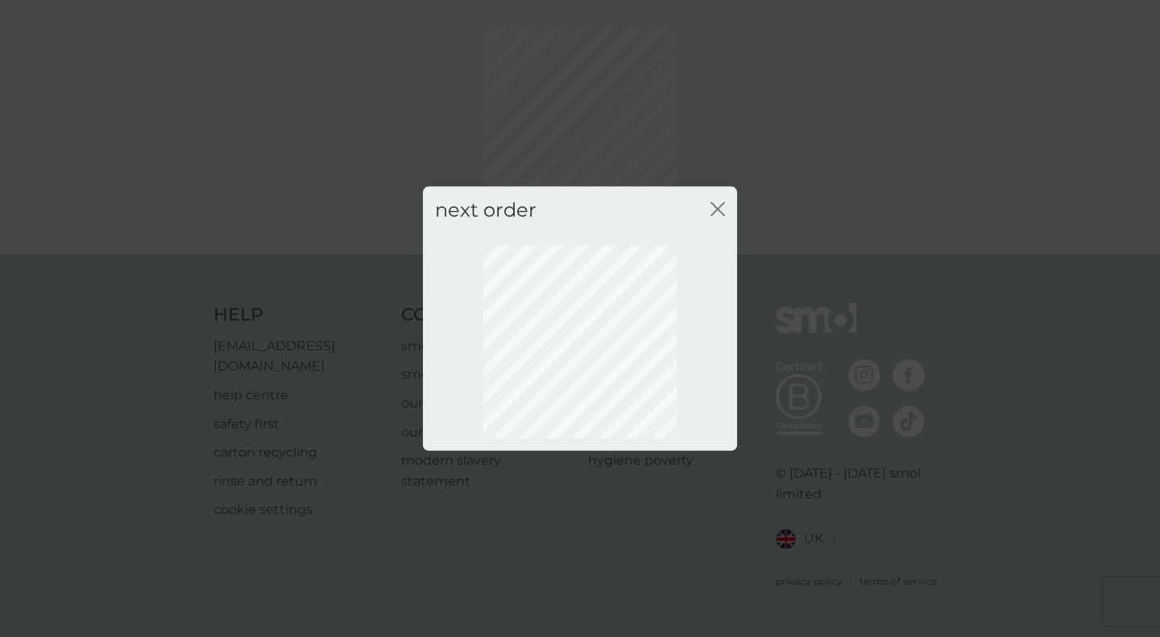
scroll to position [39, 0]
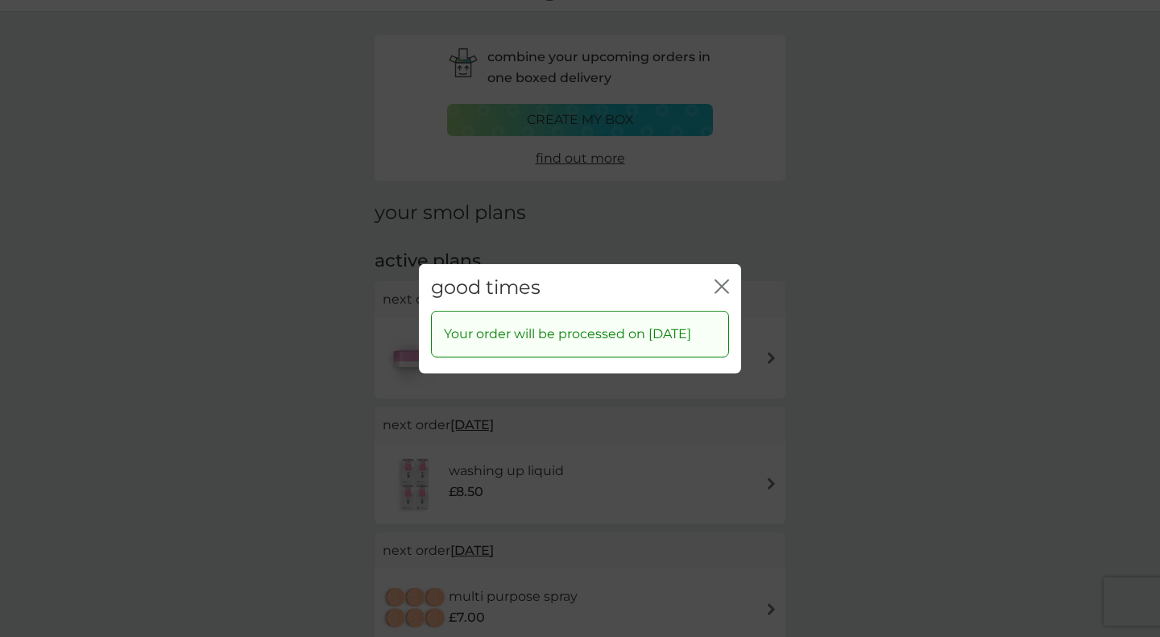
click at [719, 284] on button "close" at bounding box center [722, 287] width 15 height 17
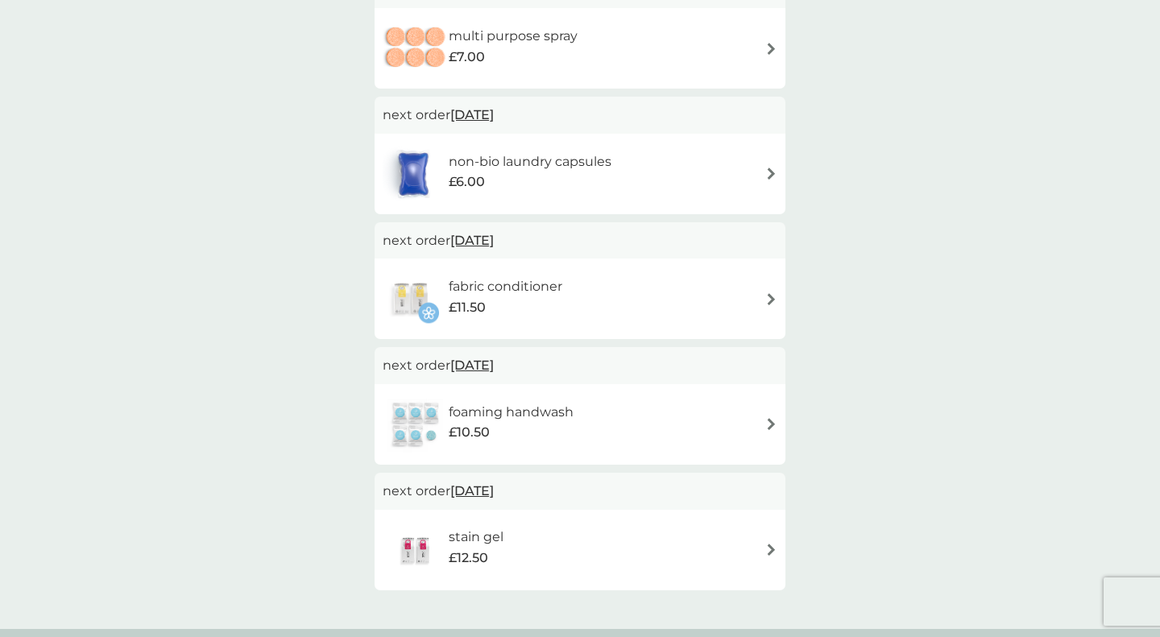
scroll to position [599, 0]
click at [549, 288] on h6 "fabric conditioner" at bounding box center [506, 287] width 114 height 21
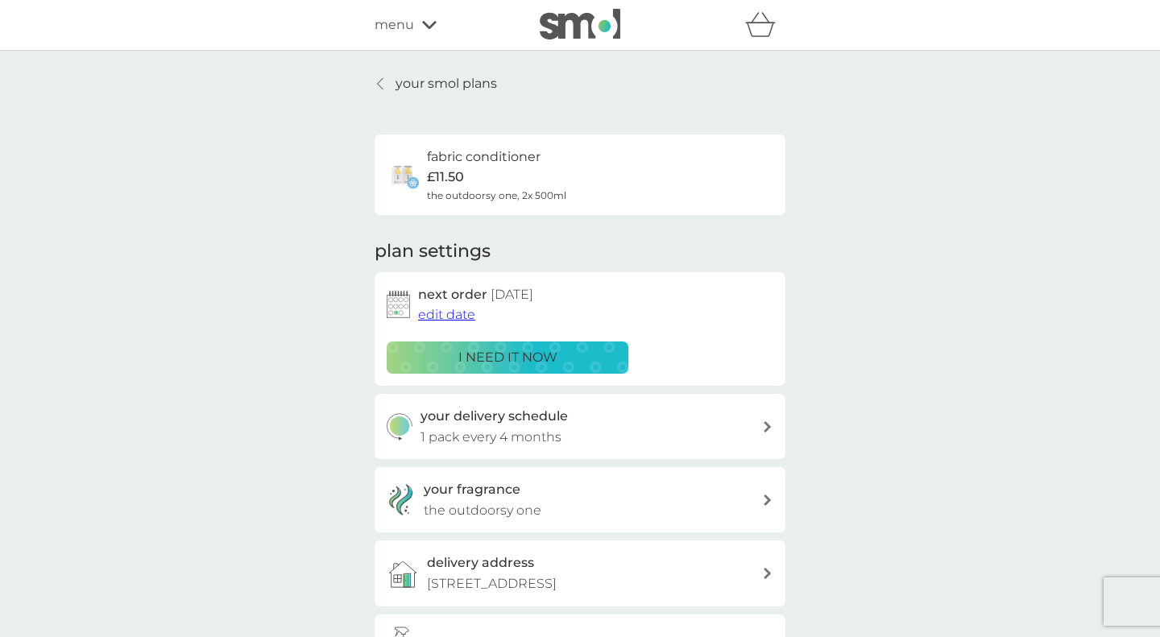
click at [451, 78] on p "your smol plans" at bounding box center [447, 83] width 102 height 21
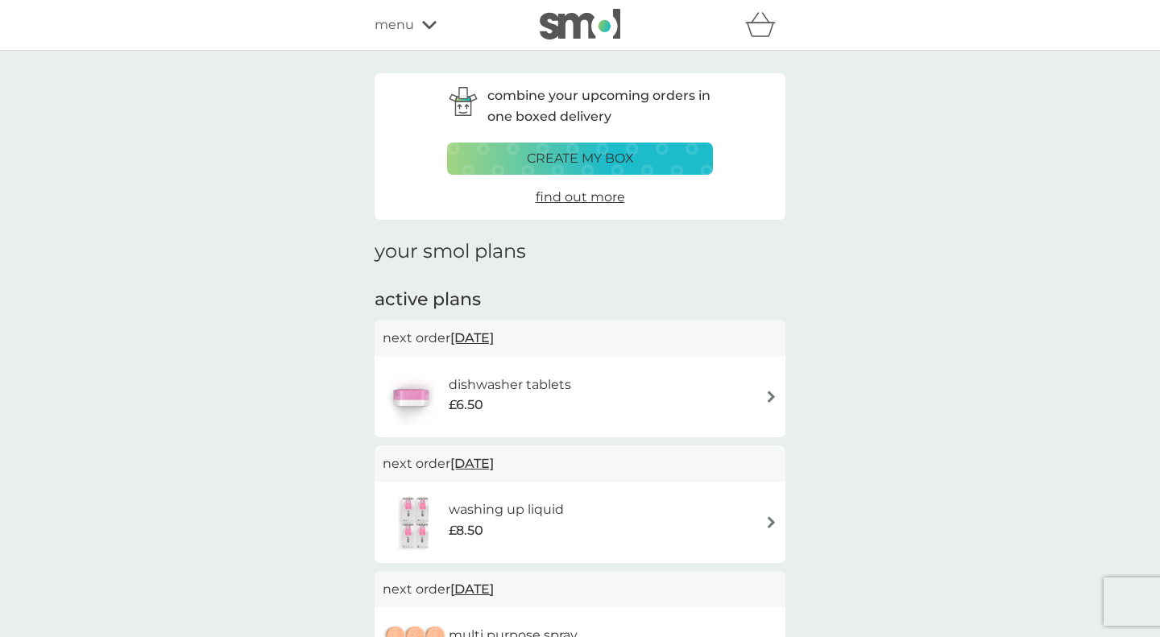
click at [425, 31] on div "menu" at bounding box center [443, 25] width 137 height 21
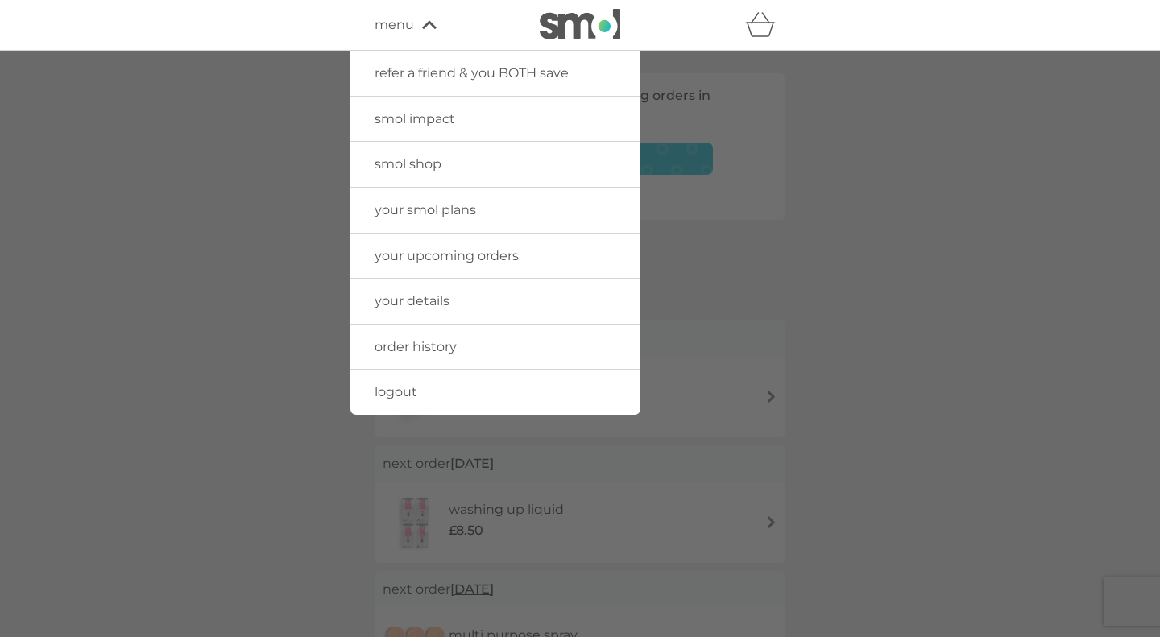
click at [404, 389] on span "logout" at bounding box center [396, 391] width 43 height 15
